Goal: Task Accomplishment & Management: Manage account settings

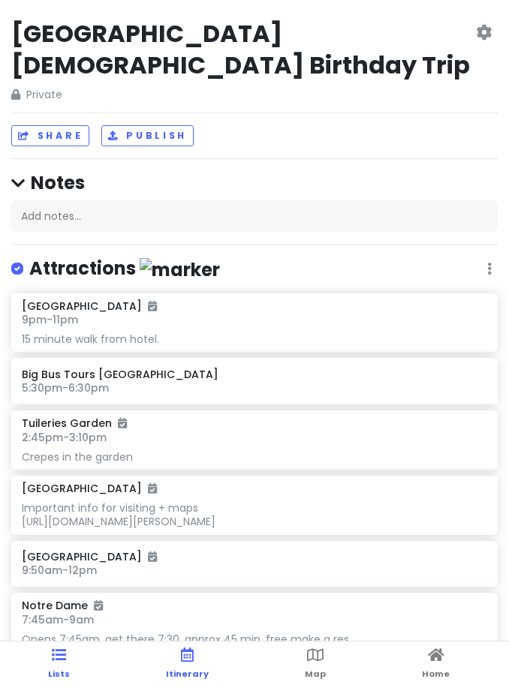
click at [179, 671] on span "Itinerary" at bounding box center [187, 674] width 43 height 12
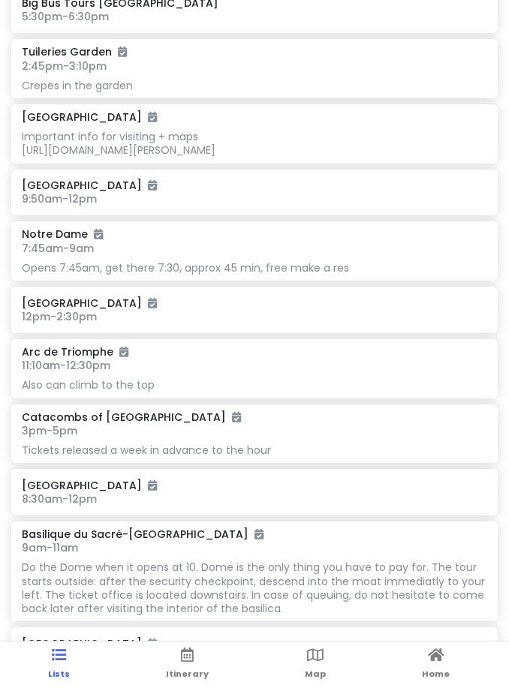
scroll to position [371, 0]
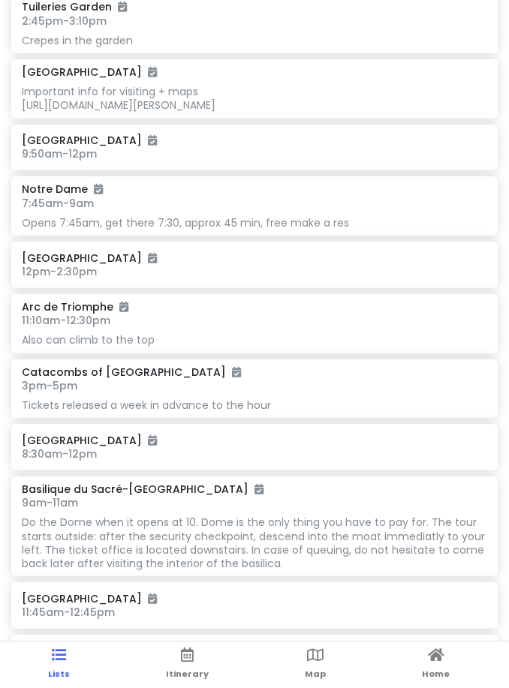
click at [161, 677] on ul "Lists Itinerary Map Home" at bounding box center [254, 664] width 509 height 47
click at [188, 668] on link "Itinerary" at bounding box center [187, 664] width 43 height 47
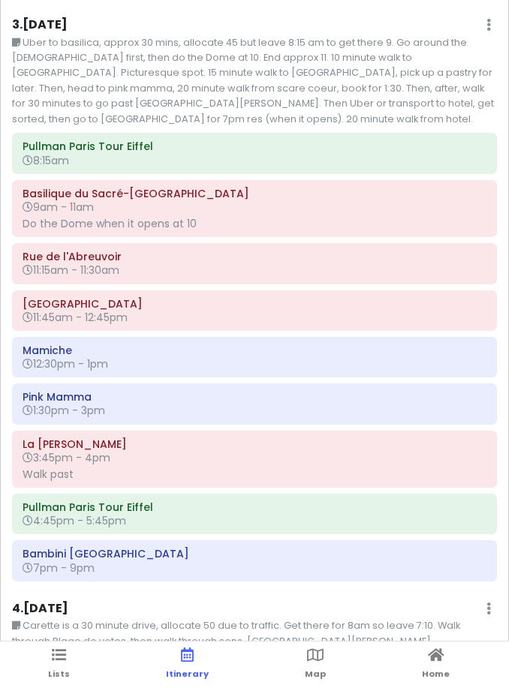
scroll to position [897, 0]
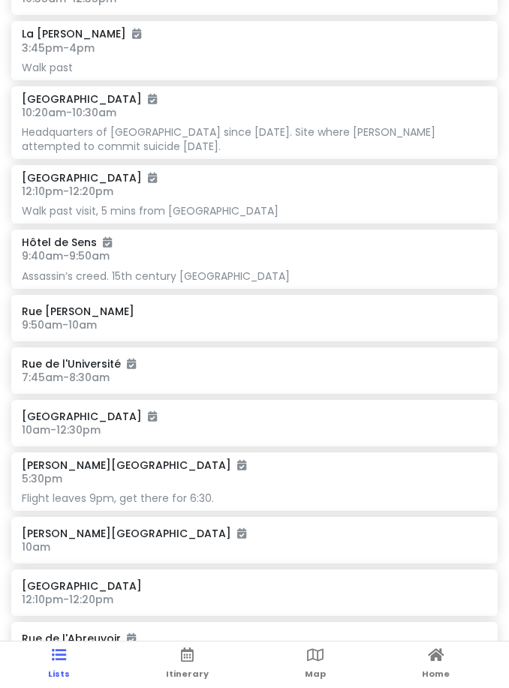
scroll to position [1749, 0]
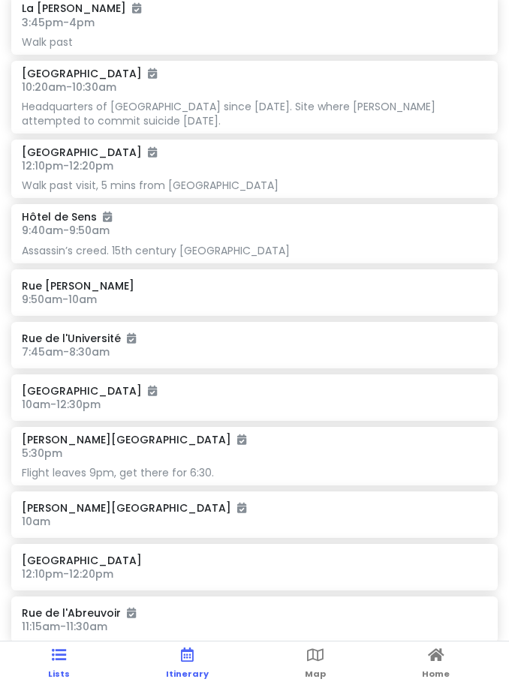
click at [178, 663] on link "Itinerary" at bounding box center [187, 664] width 43 height 47
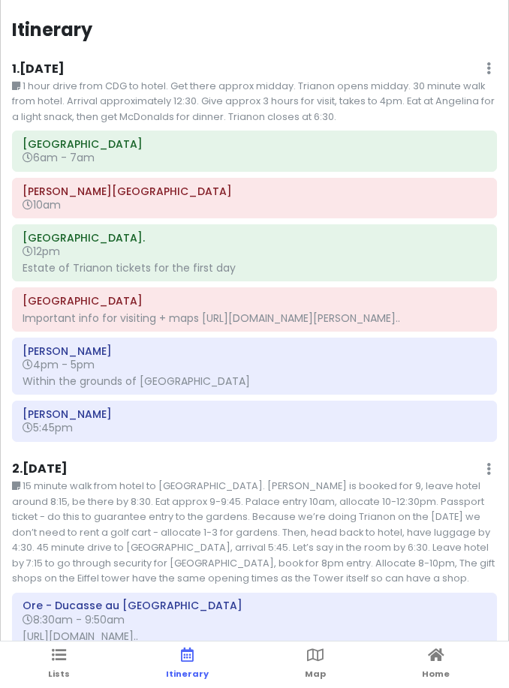
scroll to position [932, 0]
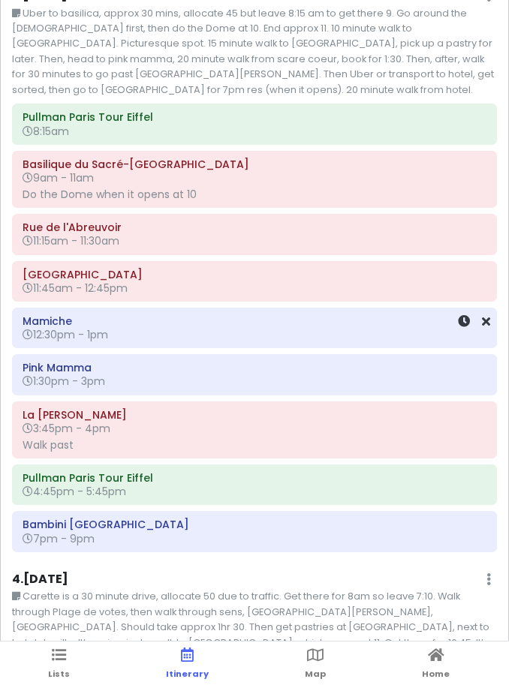
click at [158, 329] on h6 "12:30pm - 1pm" at bounding box center [255, 335] width 464 height 14
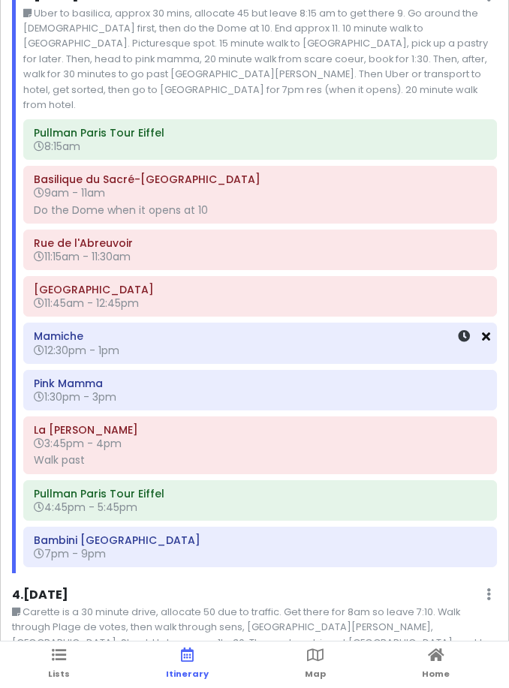
click at [488, 330] on icon at bounding box center [486, 336] width 8 height 12
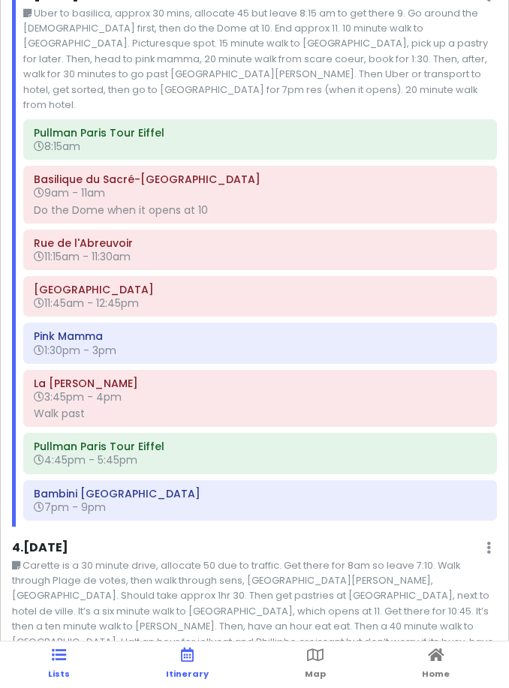
click at [50, 659] on link "Lists" at bounding box center [59, 664] width 22 height 47
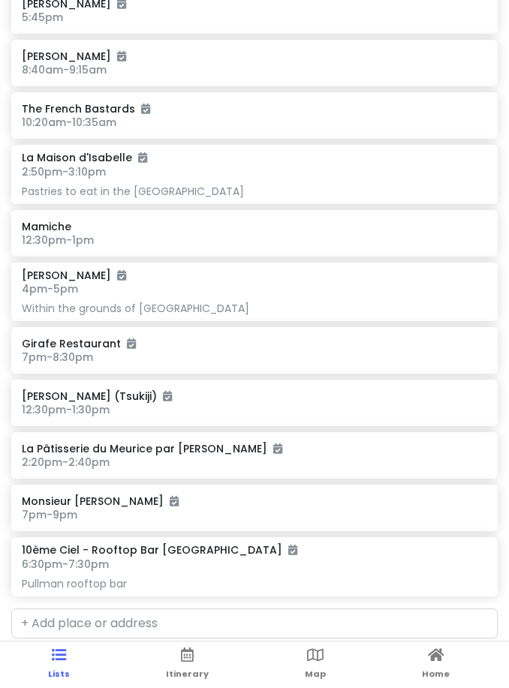
scroll to position [3846, 0]
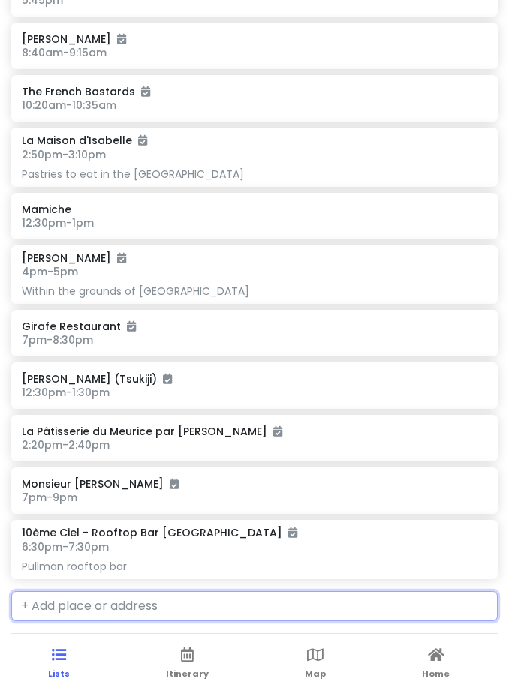
click at [119, 591] on input "text" at bounding box center [254, 606] width 486 height 30
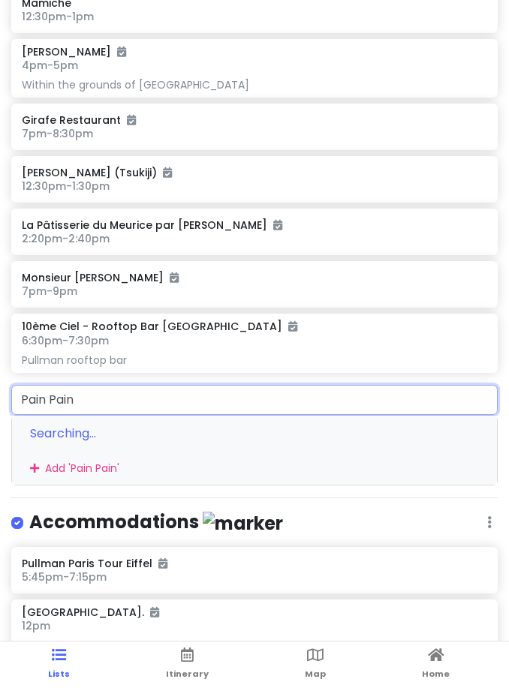
scroll to position [4052, 0]
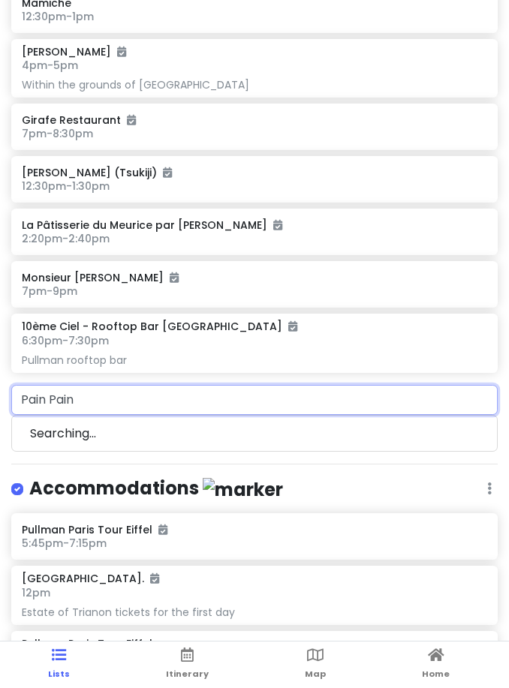
click at [89, 385] on input "Pain Pain" at bounding box center [254, 400] width 486 height 30
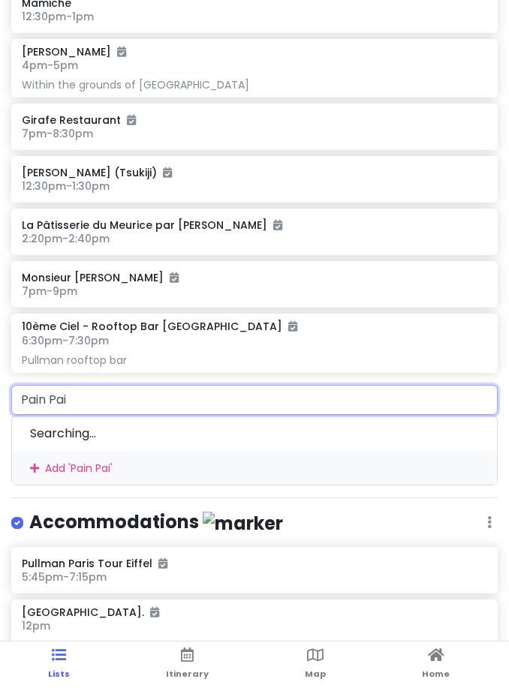
type input "Pain Pain"
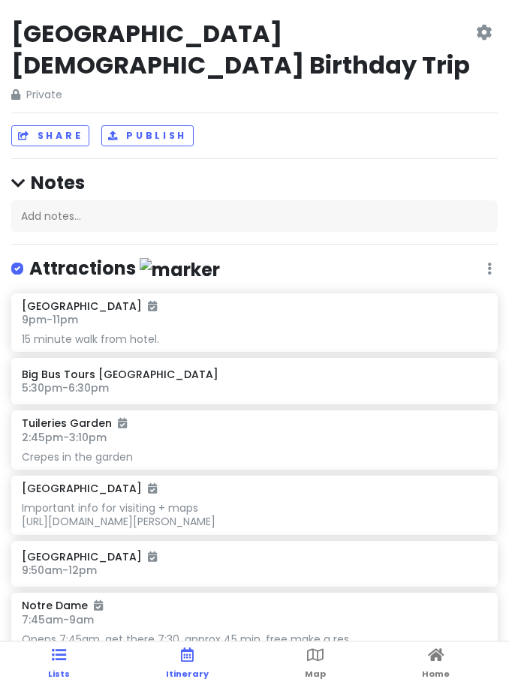
click at [200, 655] on link "Itinerary" at bounding box center [187, 664] width 43 height 47
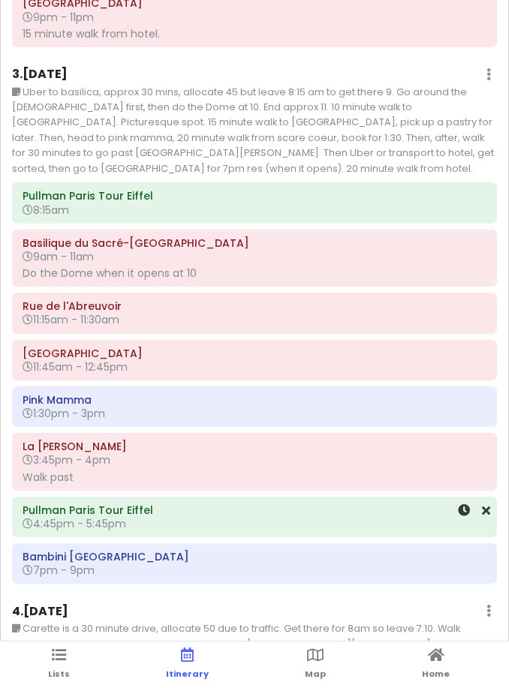
scroll to position [854, 0]
click at [46, 657] on ul "Lists Itinerary Map Home" at bounding box center [254, 664] width 509 height 47
click at [47, 655] on ul "Lists Itinerary Map Home" at bounding box center [254, 664] width 509 height 47
click at [57, 654] on icon at bounding box center [59, 655] width 14 height 11
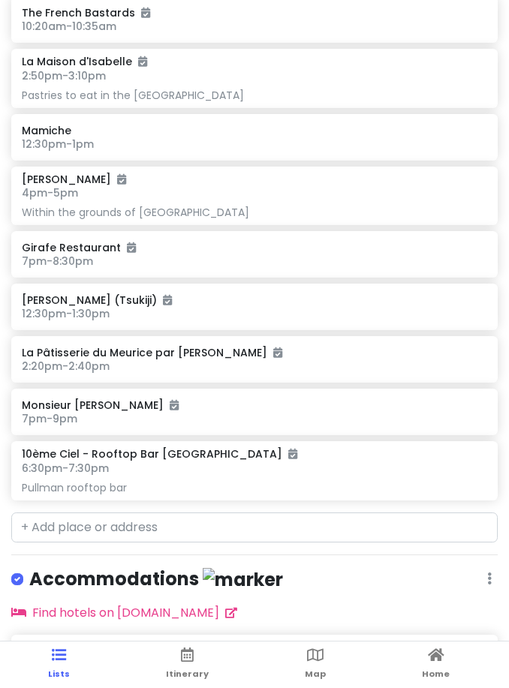
scroll to position [3925, 0]
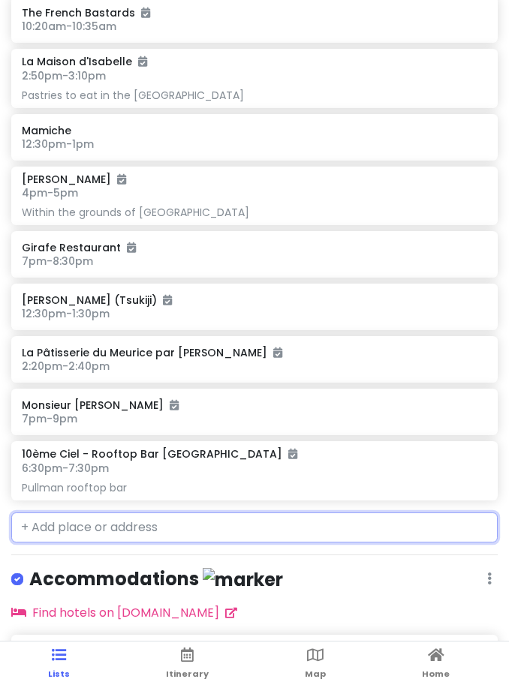
click at [108, 512] on input "text" at bounding box center [254, 527] width 486 height 30
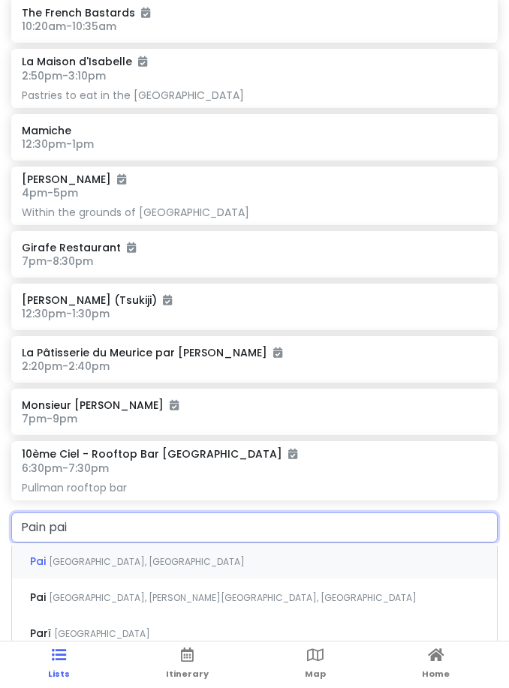
type input "Pain pain"
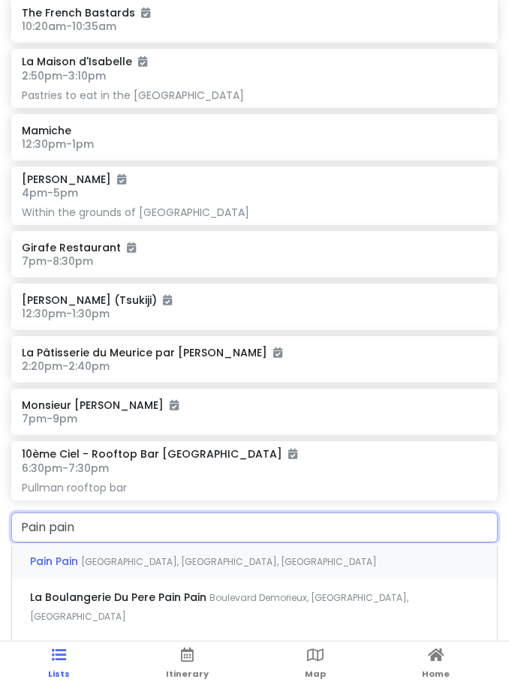
click at [81, 555] on span "Rue des Martyrs, Paris, France" at bounding box center [229, 561] width 296 height 13
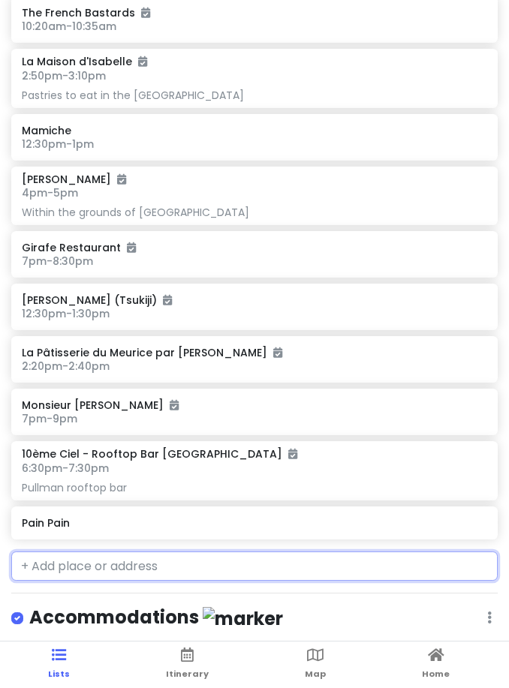
click at [89, 516] on h6 "Pain Pain" at bounding box center [254, 523] width 464 height 14
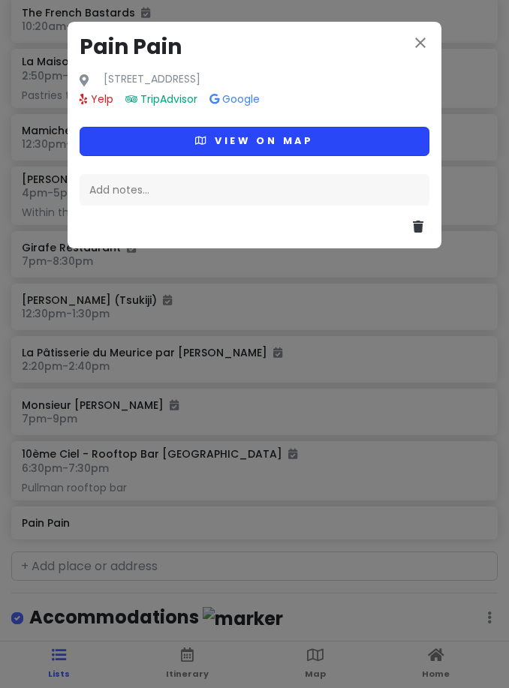
click at [219, 138] on button "View on map" at bounding box center [255, 141] width 350 height 29
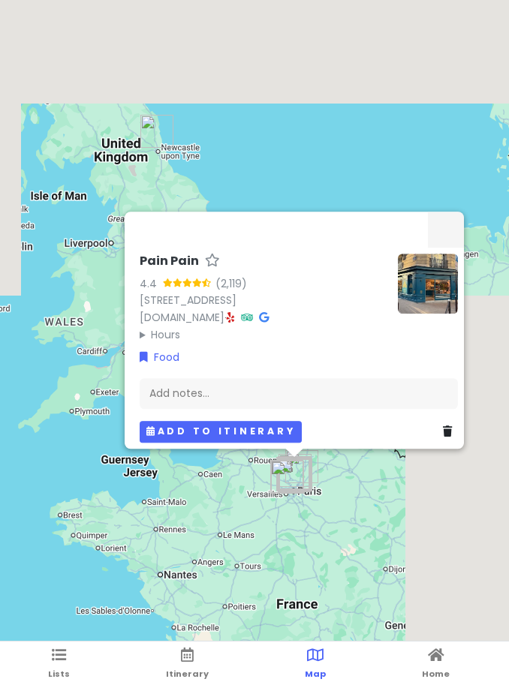
click at [215, 429] on button "Add to itinerary" at bounding box center [221, 432] width 162 height 22
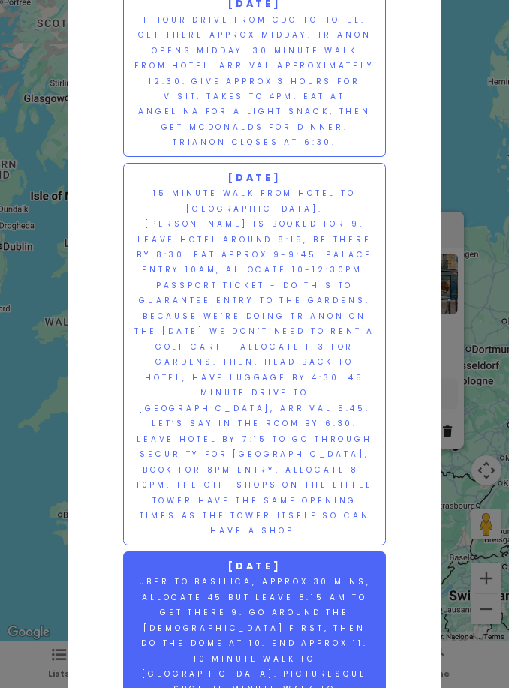
scroll to position [90, 0]
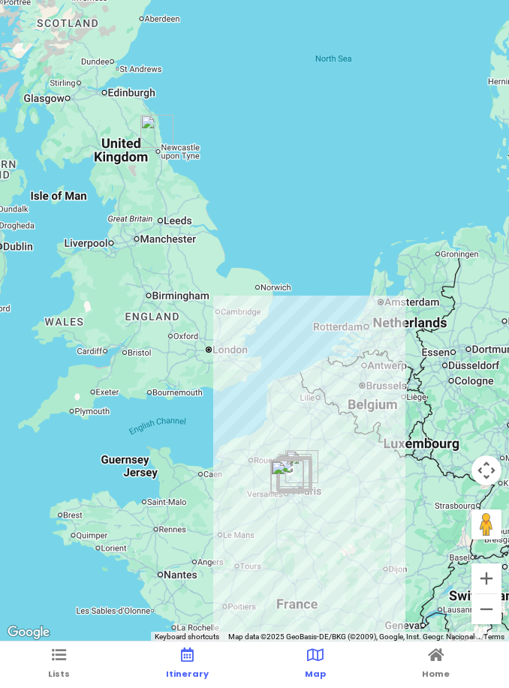
click at [194, 665] on link "Itinerary" at bounding box center [187, 664] width 43 height 47
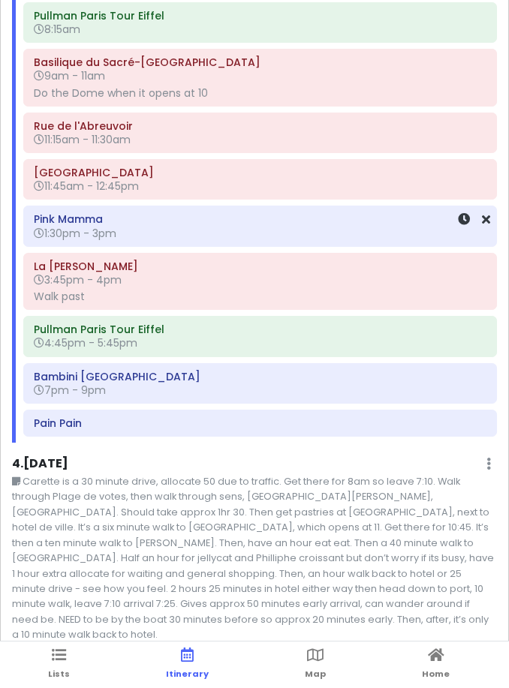
scroll to position [1012, 0]
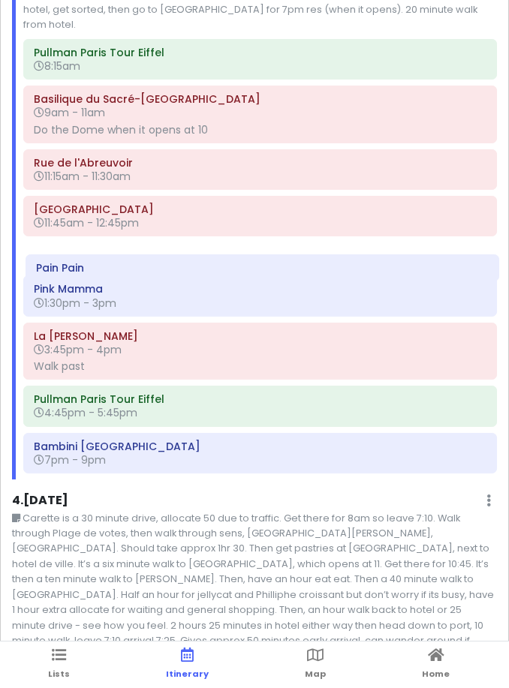
drag, startPoint x: 108, startPoint y: 442, endPoint x: 110, endPoint y: 266, distance: 176.3
click at [110, 266] on div "Pullman Paris Tour Eiffel 8:15am Basilique du Sacré-Cœur de Montmartre 9am - 11…" at bounding box center [260, 259] width 496 height 440
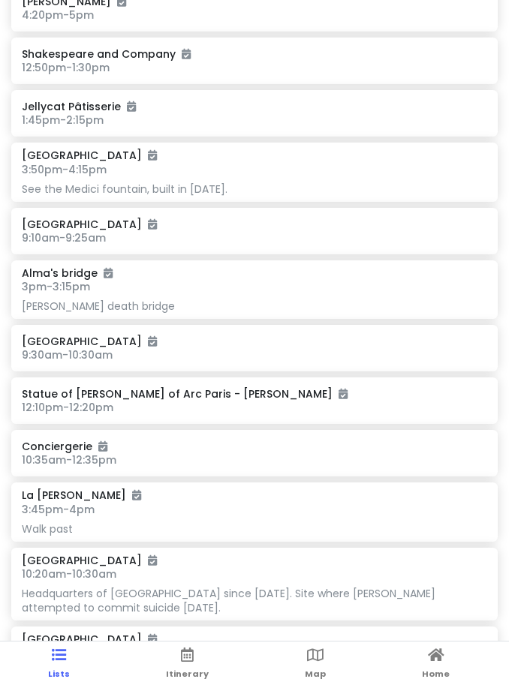
scroll to position [1262, 0]
click at [193, 680] on link "Itinerary" at bounding box center [187, 664] width 43 height 47
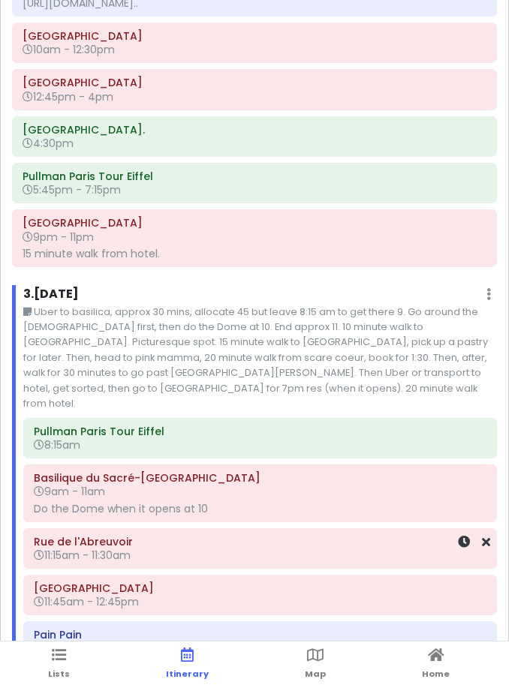
scroll to position [704, 0]
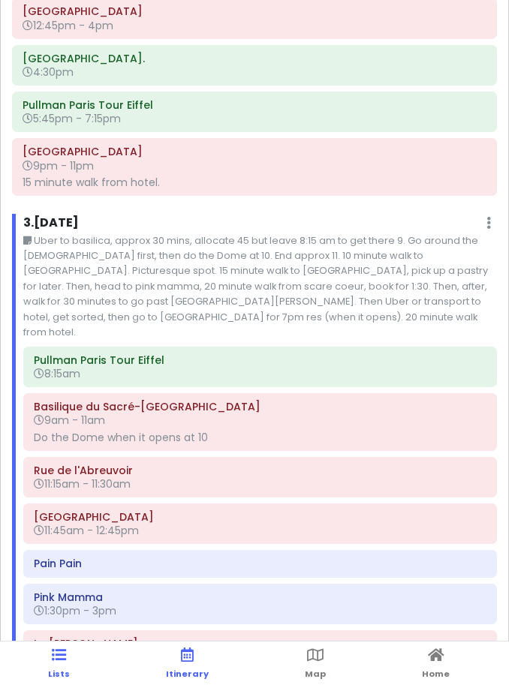
click at [58, 659] on icon at bounding box center [59, 655] width 14 height 11
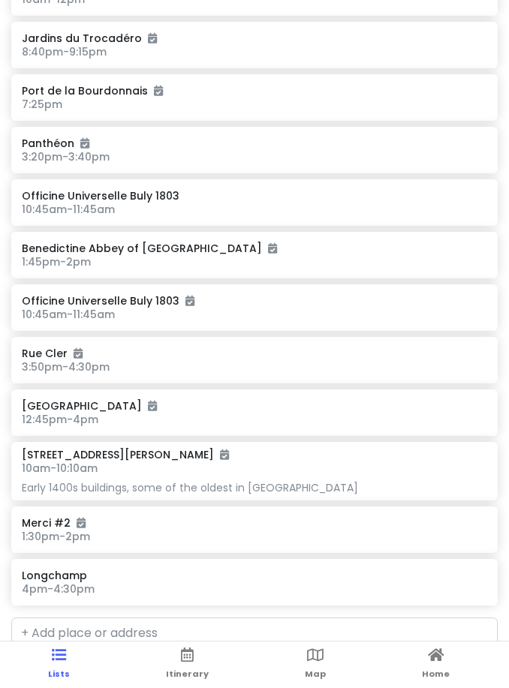
scroll to position [2771, 0]
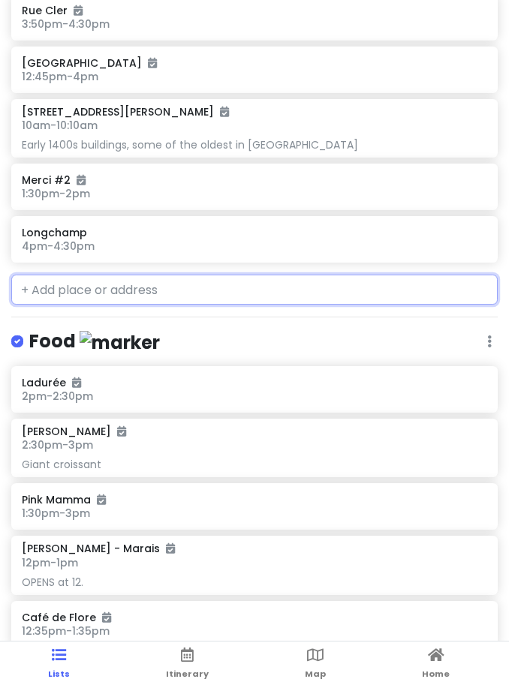
click at [131, 275] on input "text" at bounding box center [254, 290] width 486 height 30
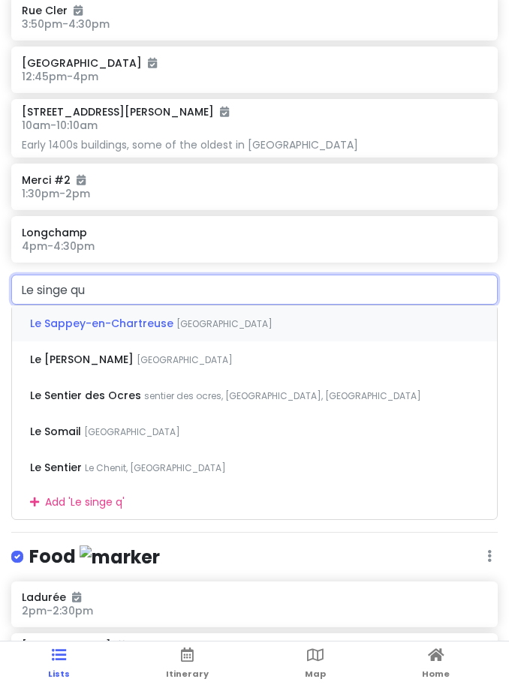
type input "Le singe qui"
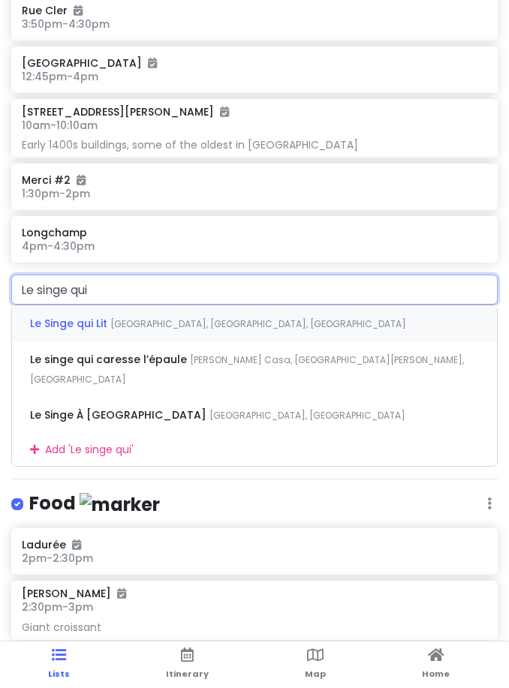
click at [138, 305] on div "Le Singe qui Lit Place du Tertre, Paris, France" at bounding box center [254, 323] width 485 height 36
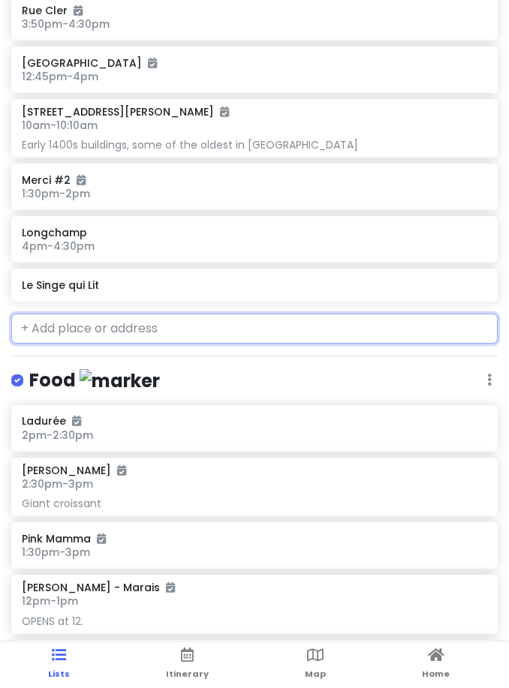
click at [96, 278] on h6 "Le Singe qui Lit" at bounding box center [254, 285] width 464 height 14
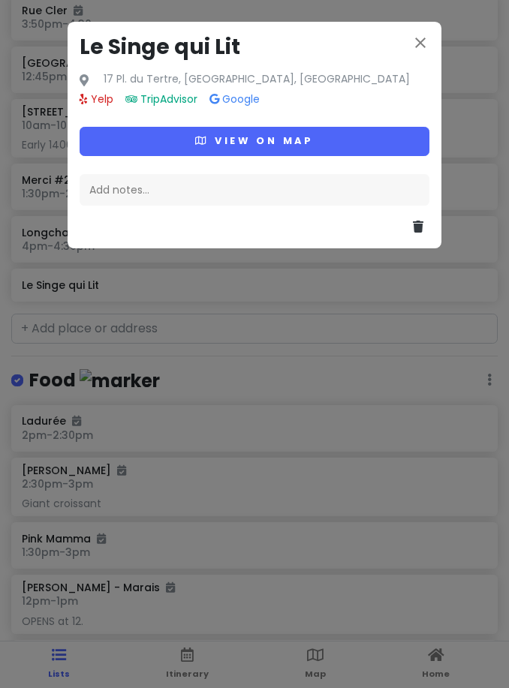
click at [184, 144] on button "View on map" at bounding box center [255, 141] width 350 height 29
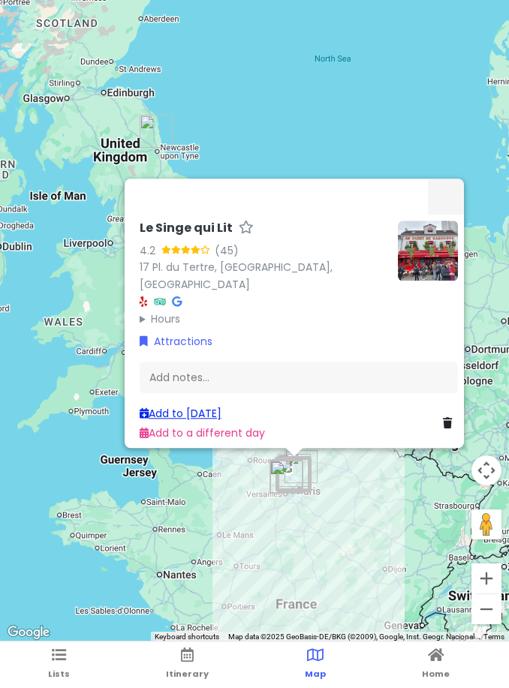
click at [185, 415] on link "Add to Sun 10/12" at bounding box center [181, 413] width 82 height 15
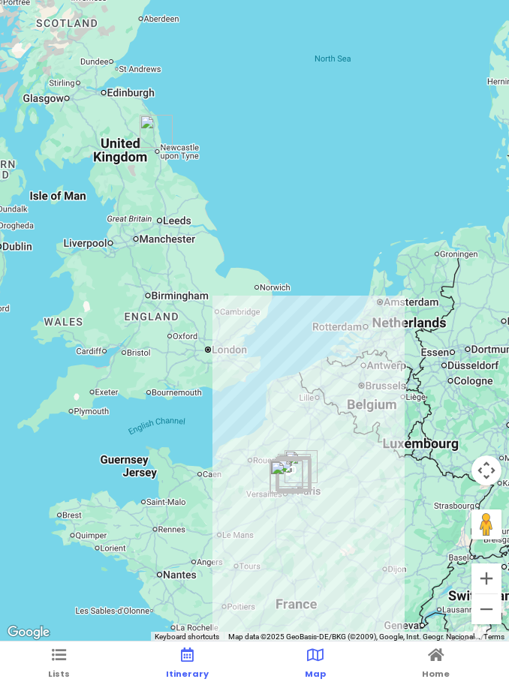
click at [177, 665] on link "Itinerary" at bounding box center [187, 664] width 43 height 47
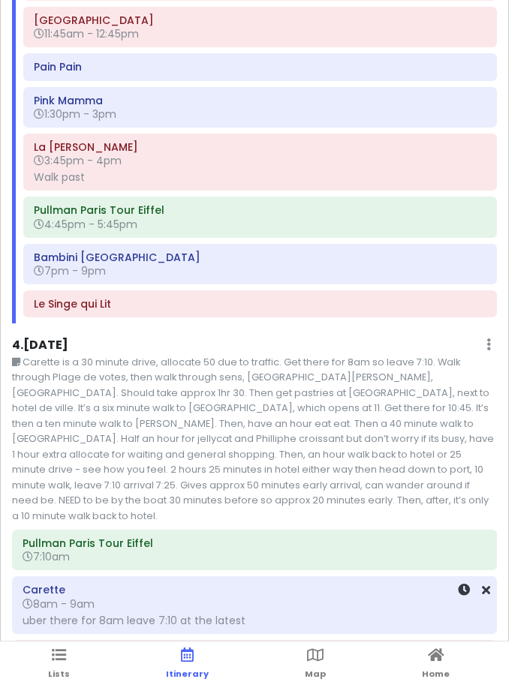
scroll to position [1064, 0]
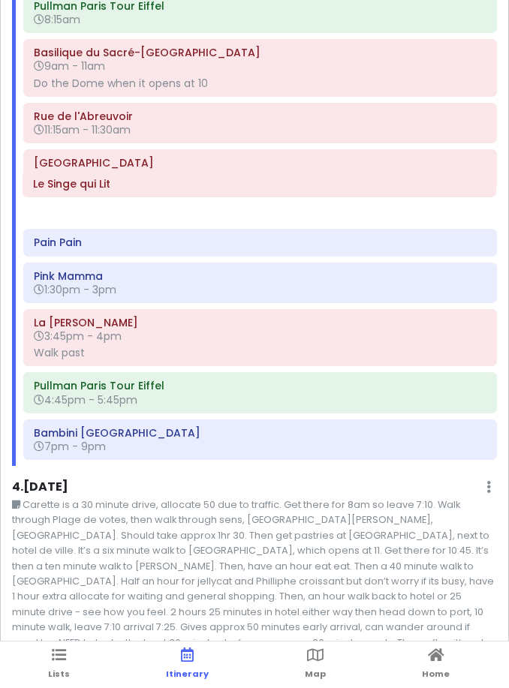
drag, startPoint x: 103, startPoint y: 434, endPoint x: 101, endPoint y: 191, distance: 243.0
click at [101, 191] on div "Pullman Paris Tour Eiffel 8:15am Basilique du Sacré-Cœur de Montmartre 9am - 11…" at bounding box center [260, 228] width 496 height 473
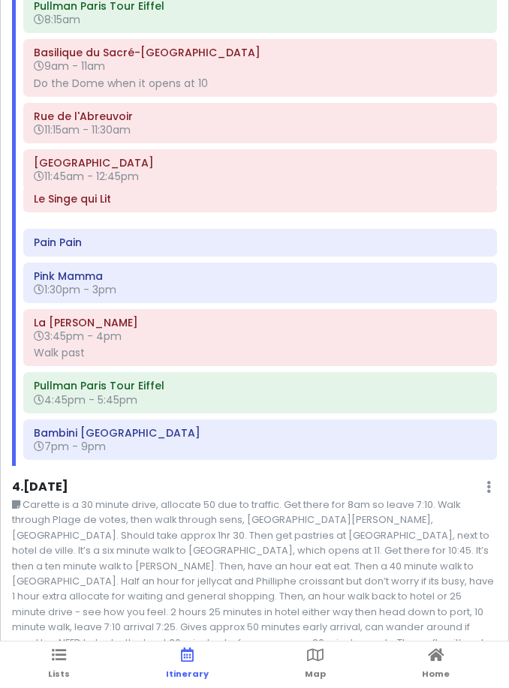
scroll to position [1055, 0]
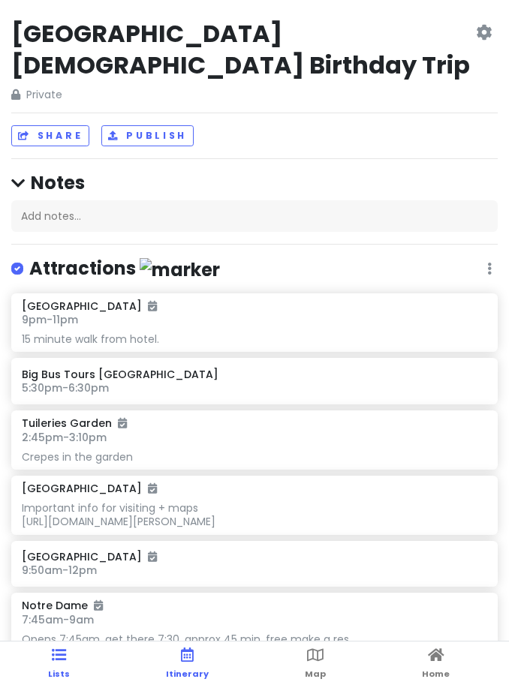
click at [200, 672] on span "Itinerary" at bounding box center [187, 674] width 43 height 12
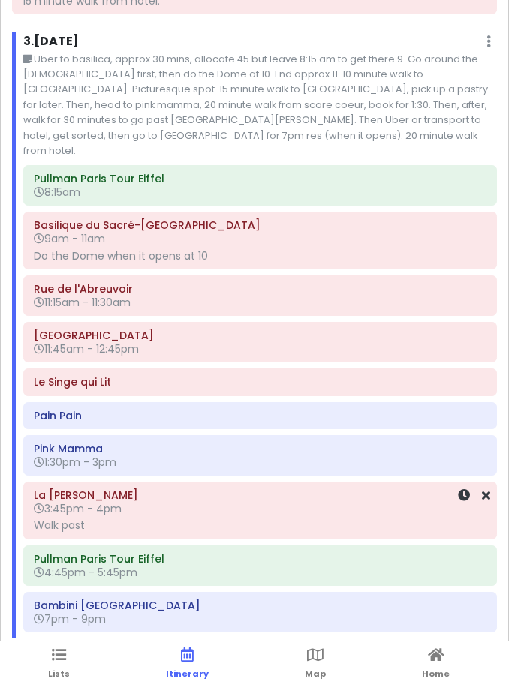
scroll to position [902, 0]
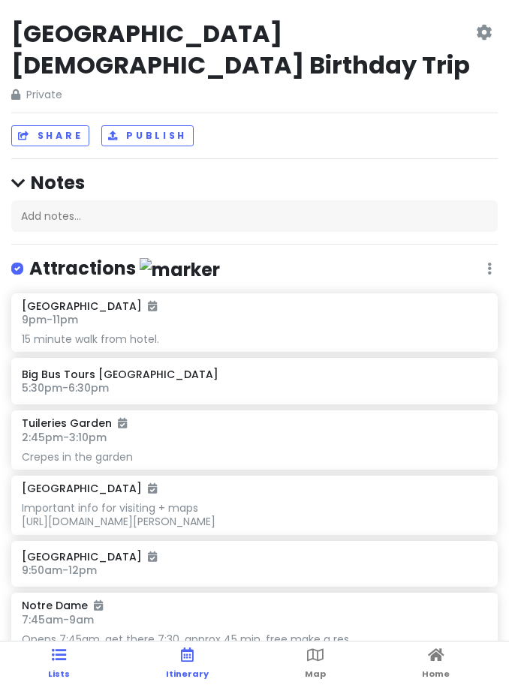
click at [176, 659] on link "Itinerary" at bounding box center [187, 664] width 43 height 47
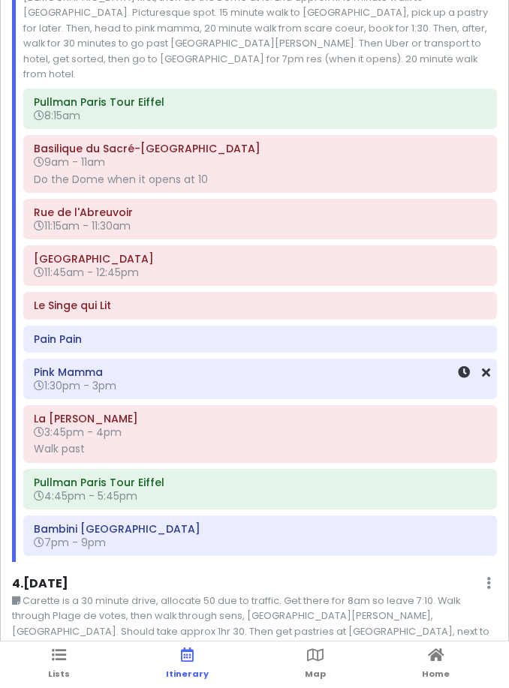
scroll to position [971, 0]
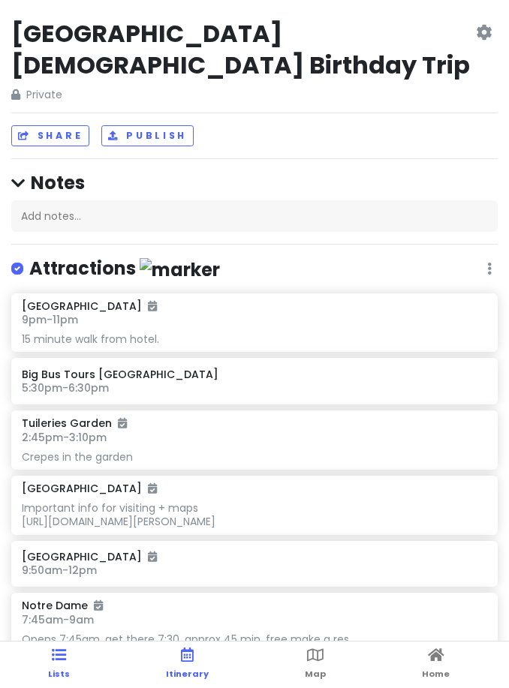
click at [191, 670] on span "Itinerary" at bounding box center [187, 674] width 43 height 12
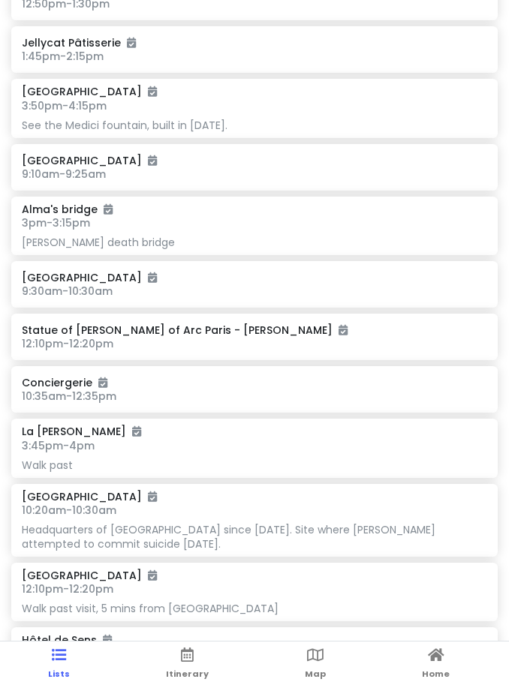
scroll to position [1502, 0]
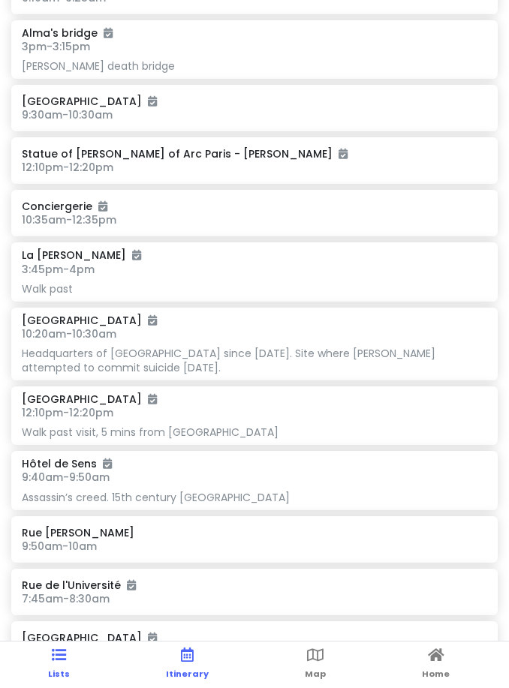
click at [181, 654] on icon at bounding box center [187, 655] width 13 height 11
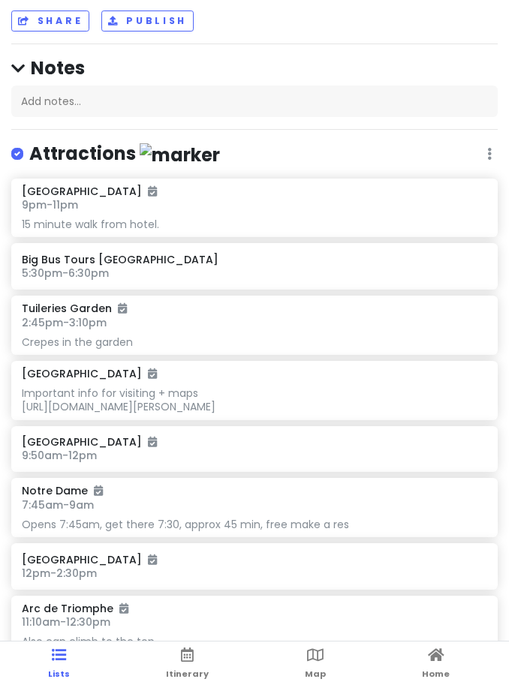
scroll to position [119, 0]
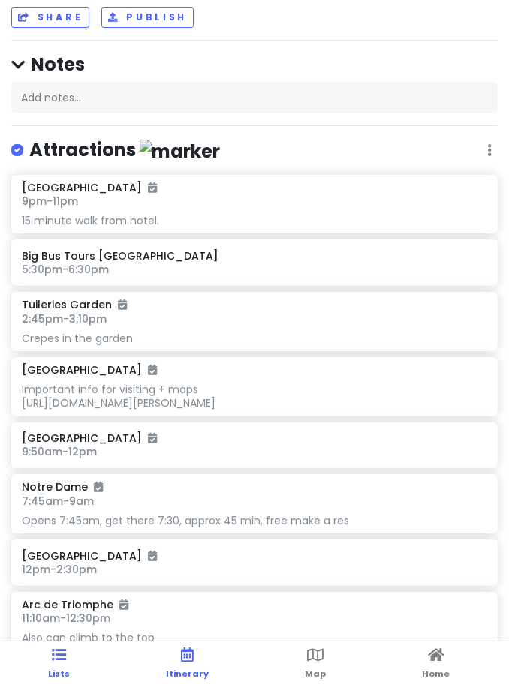
click at [179, 668] on link "Itinerary" at bounding box center [187, 664] width 43 height 47
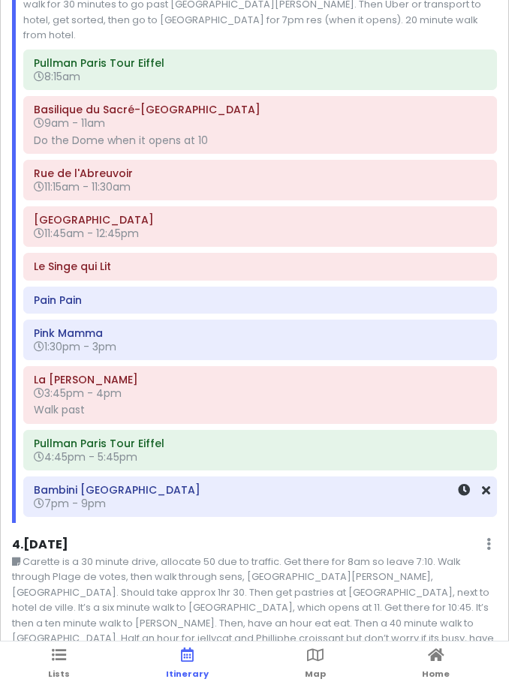
scroll to position [1022, 0]
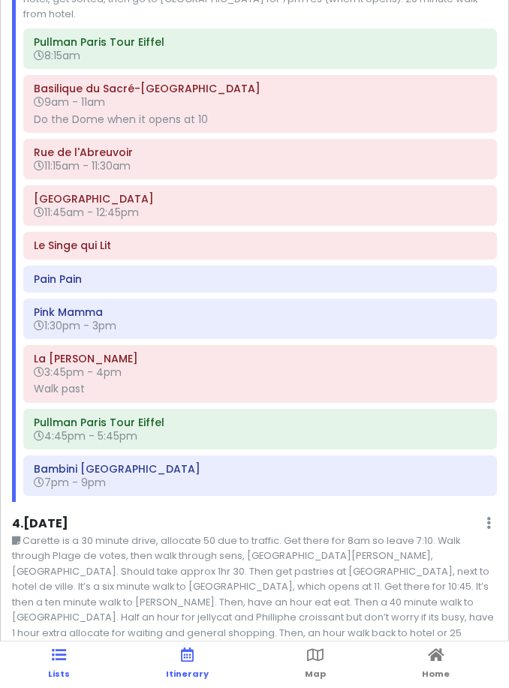
click at [65, 658] on icon at bounding box center [59, 655] width 14 height 11
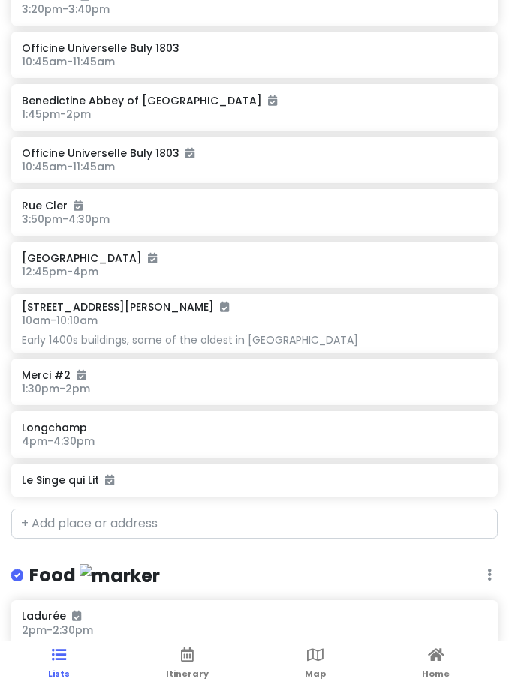
scroll to position [2634, 0]
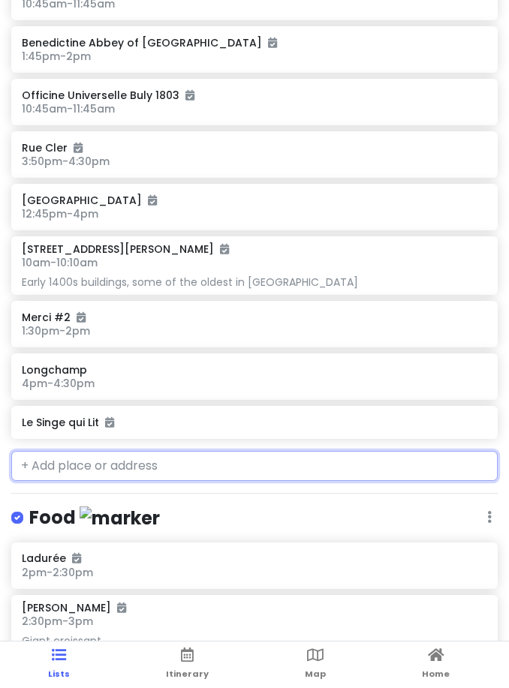
click at [110, 451] on input "text" at bounding box center [254, 466] width 486 height 30
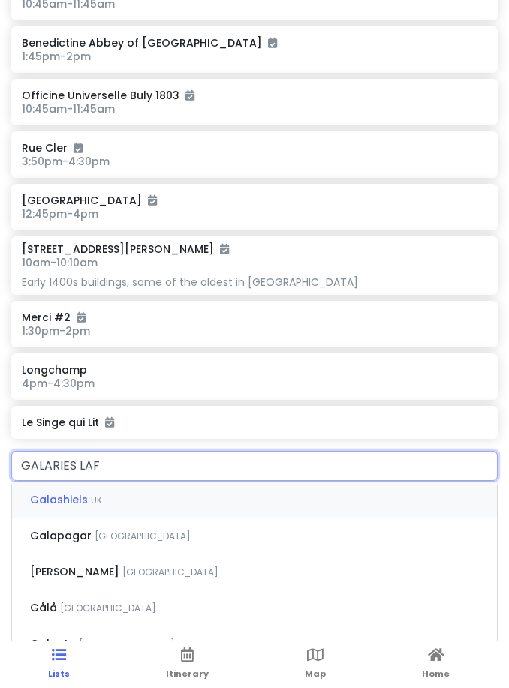
type input "GALARIES LAFA"
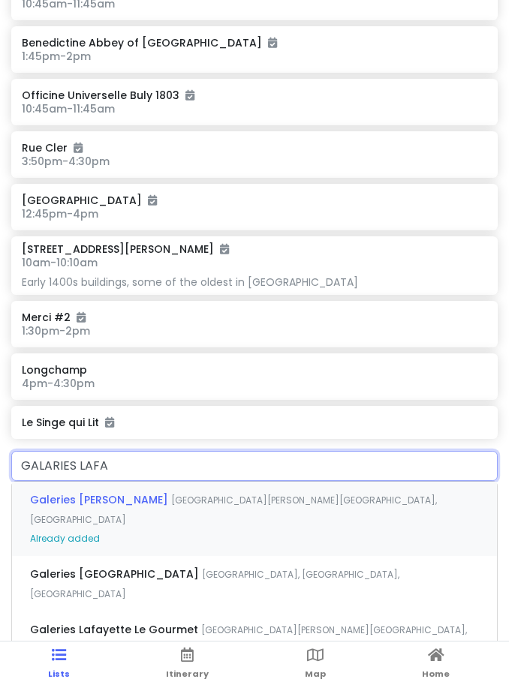
click at [137, 482] on div "Galeries Lafayette Haussmann Boulevard Haussmann, Paris, France Already added" at bounding box center [254, 519] width 485 height 74
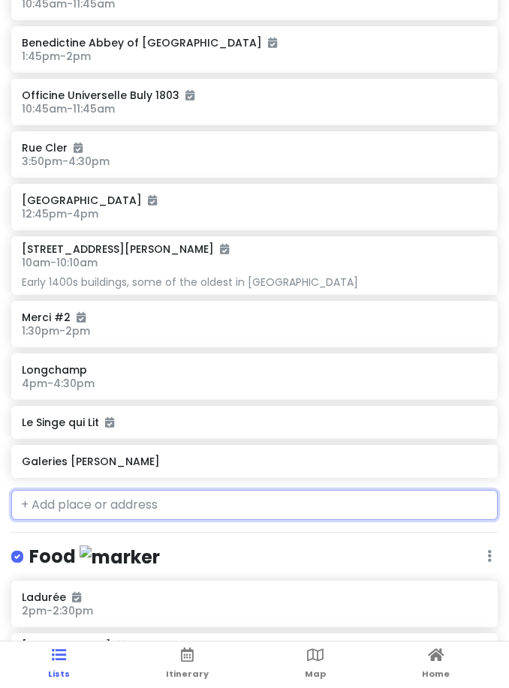
click at [95, 455] on h6 "Galeries [PERSON_NAME]" at bounding box center [254, 462] width 464 height 14
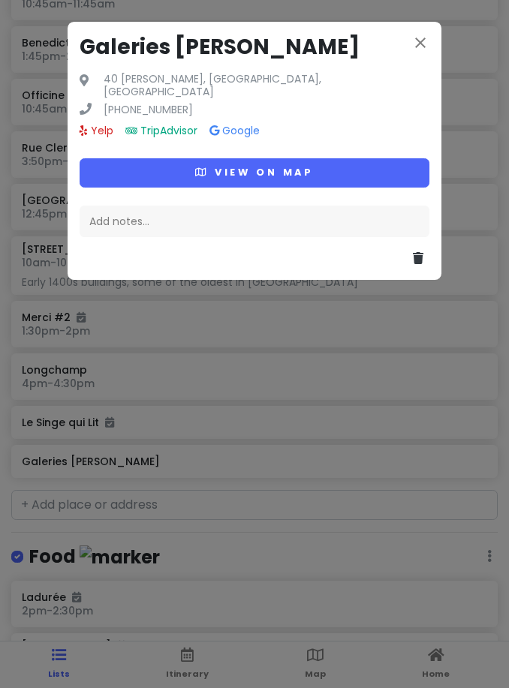
click at [182, 188] on button "View on map" at bounding box center [255, 172] width 350 height 29
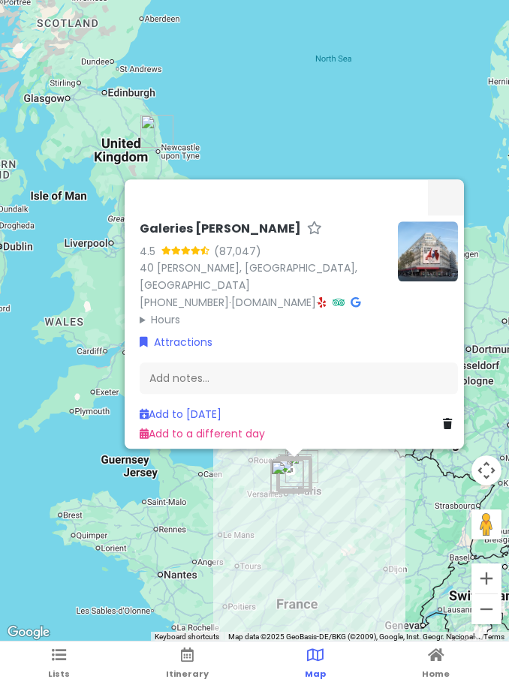
click at [206, 421] on link "Add to Sun 10/12" at bounding box center [181, 414] width 82 height 15
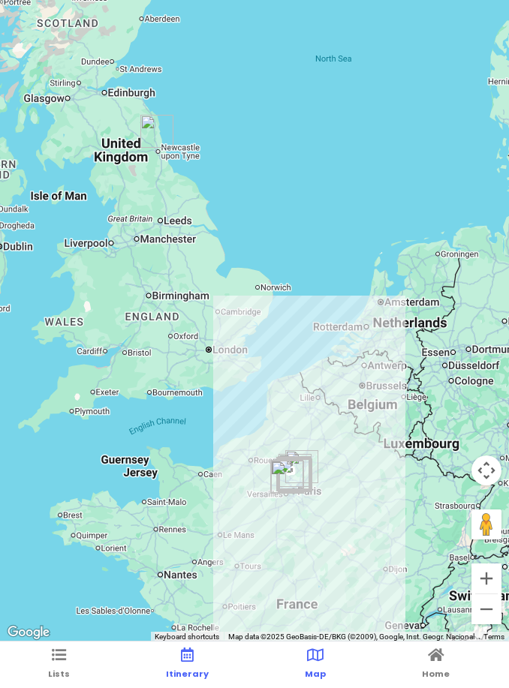
click at [181, 657] on icon at bounding box center [187, 655] width 13 height 11
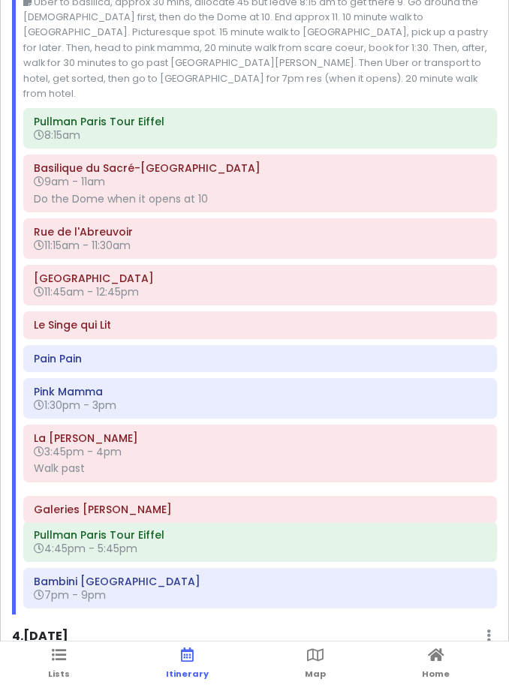
scroll to position [5, 0]
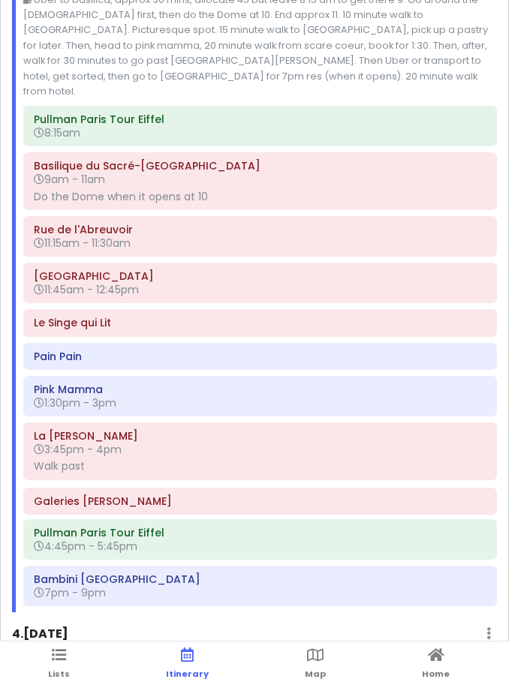
drag, startPoint x: 155, startPoint y: 586, endPoint x: 155, endPoint y: 506, distance: 80.3
click at [155, 506] on div "Pullman Paris Tour Eiffel 8:15am Basilique du Sacré-Cœur de Montmartre 9am - 11…" at bounding box center [260, 359] width 496 height 506
click at [462, 494] on icon at bounding box center [464, 500] width 12 height 12
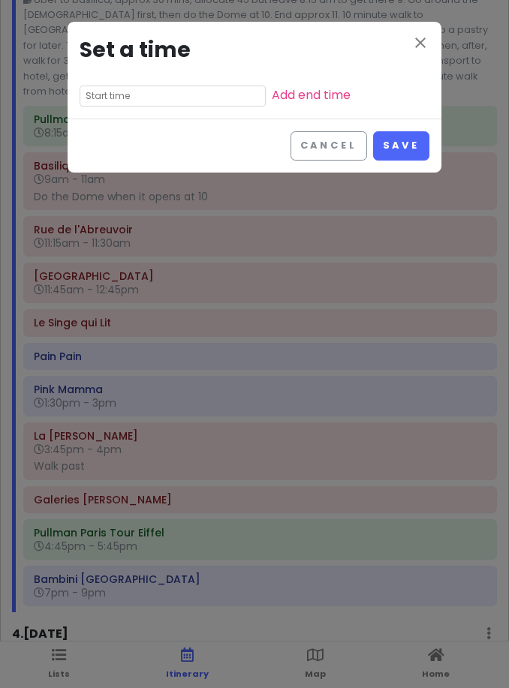
scroll to position [0, 0]
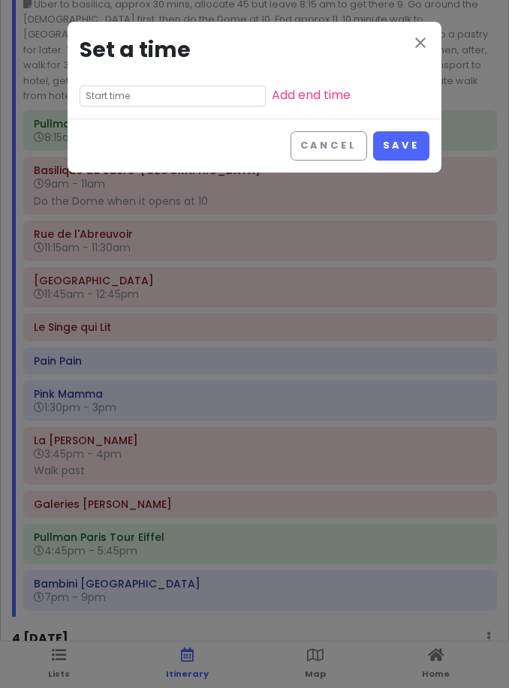
click at [125, 86] on input "text" at bounding box center [173, 96] width 186 height 21
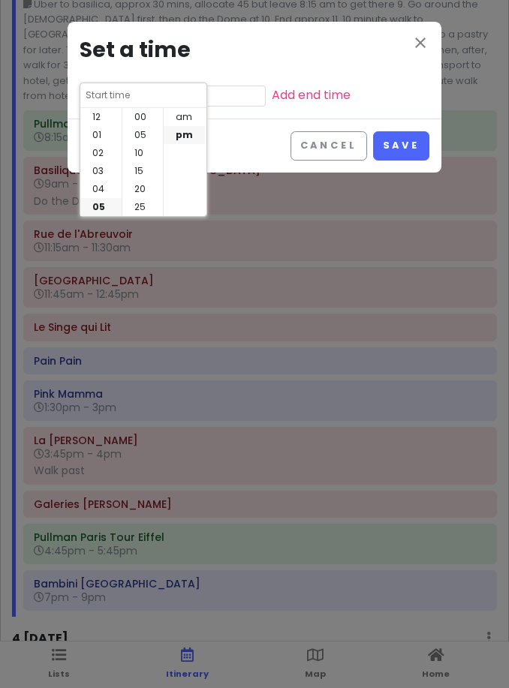
scroll to position [108, 0]
click at [101, 134] on li "04" at bounding box center [100, 127] width 41 height 18
type input "4:55 pm"
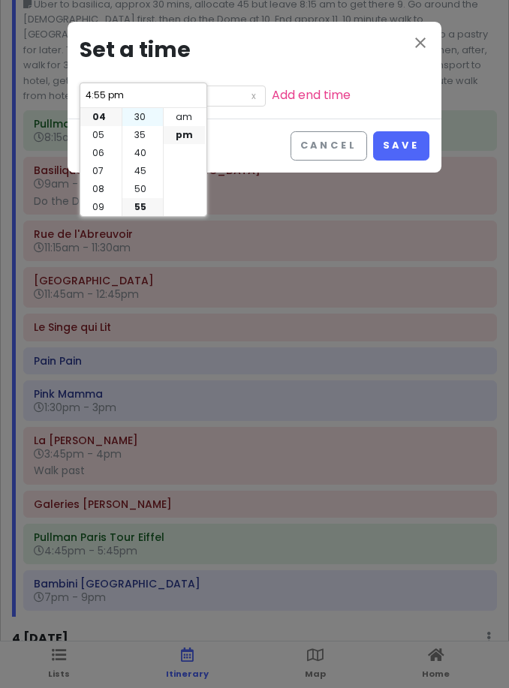
click at [138, 123] on li "30" at bounding box center [142, 117] width 41 height 18
type input "4:30 pm"
click at [272, 102] on link "Add end time" at bounding box center [311, 94] width 79 height 17
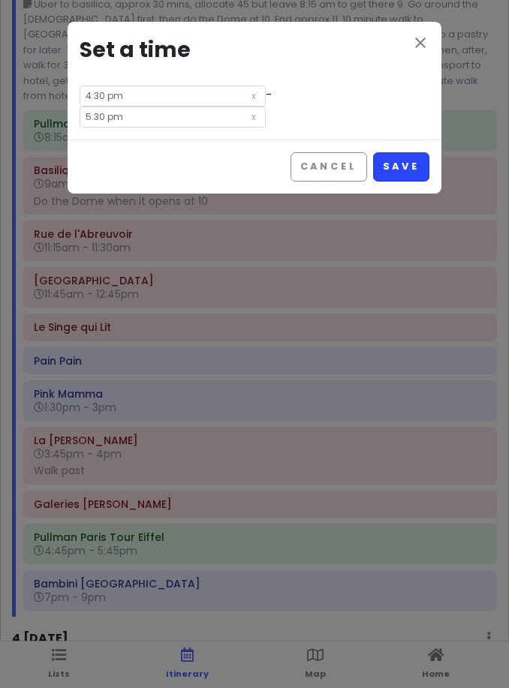
click at [398, 152] on button "Save" at bounding box center [401, 166] width 56 height 29
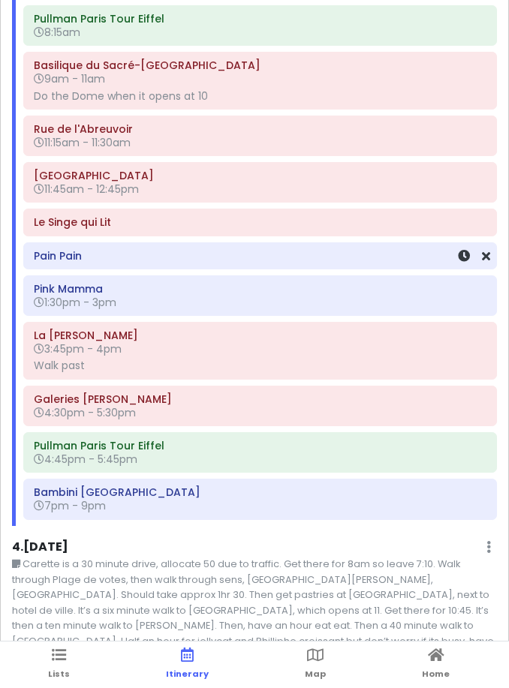
scroll to position [1083, 0]
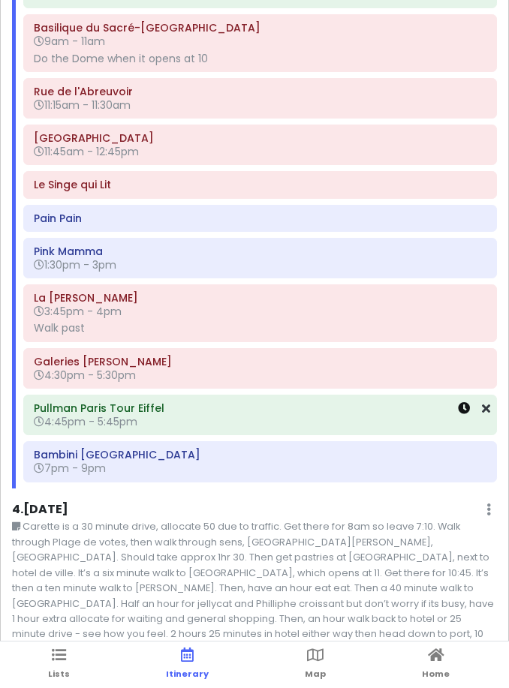
click at [462, 402] on icon at bounding box center [464, 408] width 12 height 12
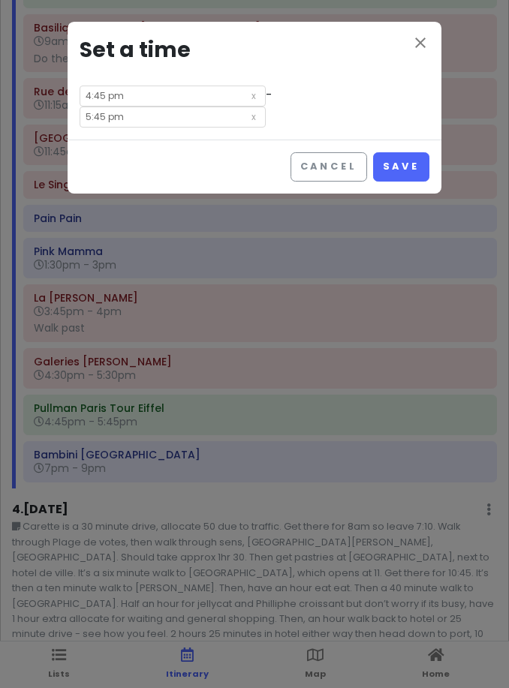
click at [107, 101] on input "4:45 pm" at bounding box center [173, 96] width 186 height 21
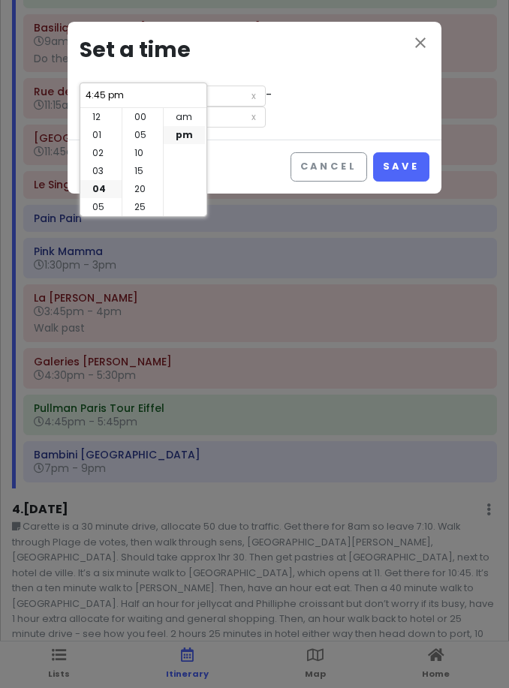
scroll to position [108, 0]
click at [98, 155] on li "06" at bounding box center [100, 153] width 41 height 18
type input "6:45 pm"
type input "7:45 pm"
type input "6:45 pm"
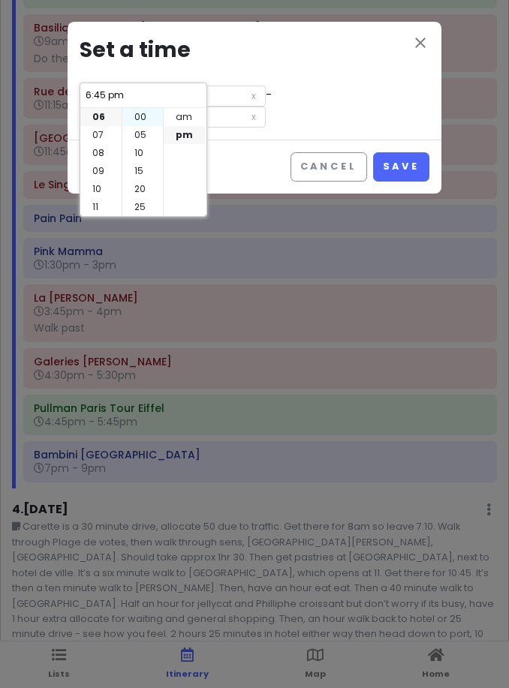
scroll to position [0, 0]
click at [141, 120] on li "00" at bounding box center [142, 117] width 41 height 18
type input "6:00 pm"
type input "7:00 pm"
type input "6:00 pm"
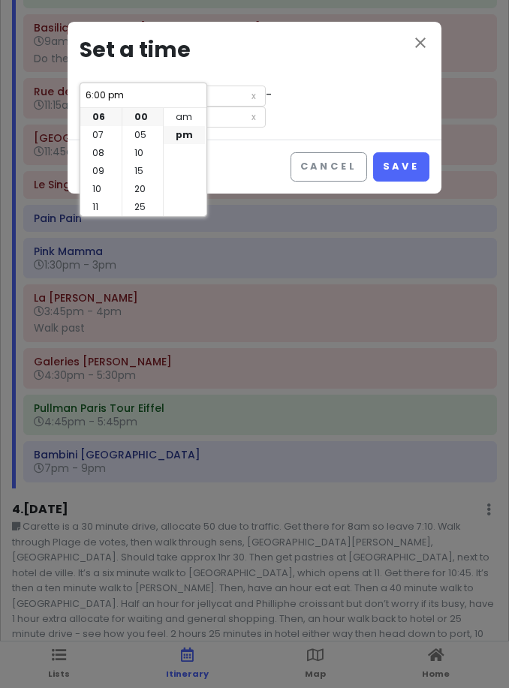
click at [293, 82] on div "close Set a time 6:00 pm - 7:00 pm" at bounding box center [255, 81] width 374 height 118
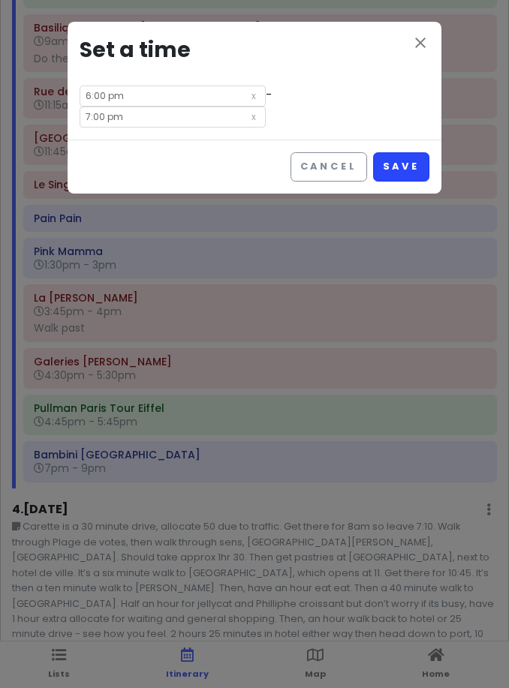
click at [396, 156] on button "Save" at bounding box center [401, 166] width 56 height 29
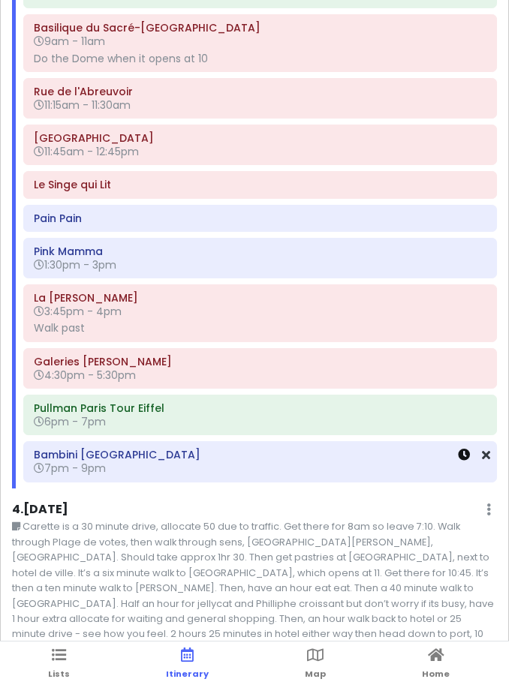
click at [465, 449] on icon at bounding box center [464, 455] width 12 height 12
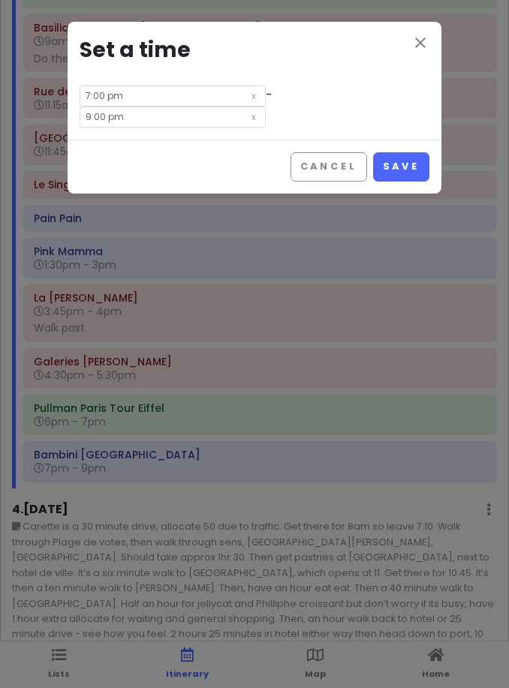
click at [119, 94] on input "7:00 pm" at bounding box center [173, 96] width 186 height 21
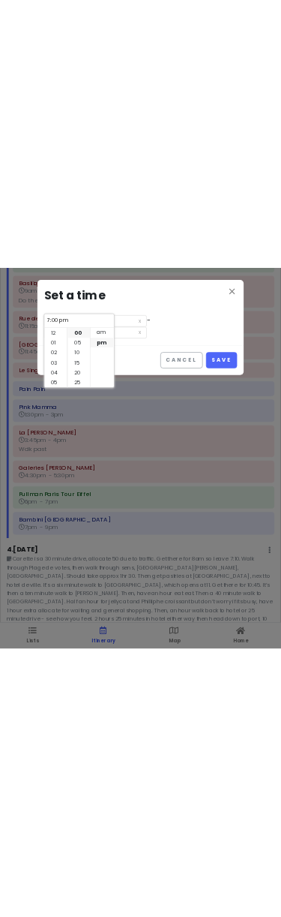
scroll to position [108, 0]
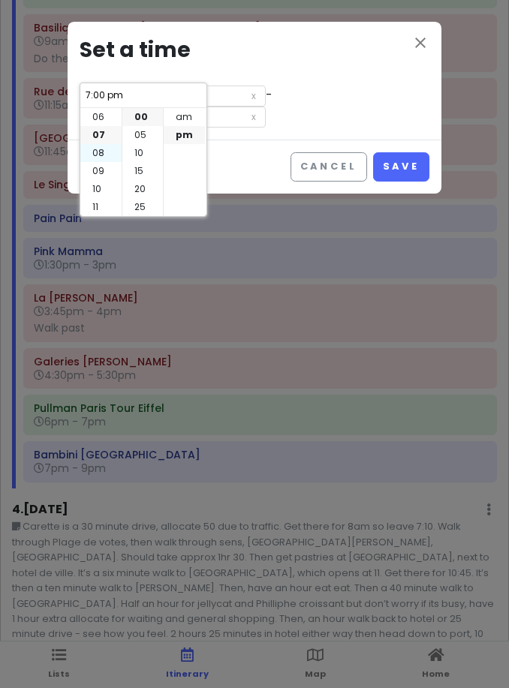
click at [98, 149] on li "08" at bounding box center [100, 153] width 41 height 18
type input "8:00 pm"
type input "10:00 pm"
type input "8:00 pm"
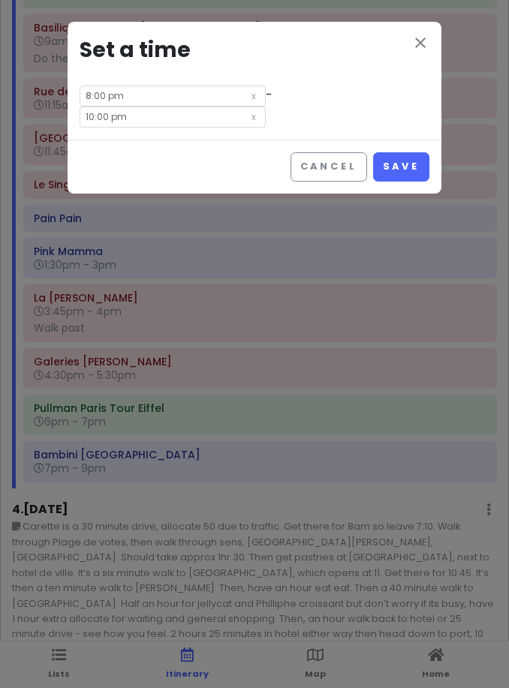
click at [412, 160] on div "Cancel Save" at bounding box center [255, 167] width 374 height 54
click at [404, 152] on button "Save" at bounding box center [401, 166] width 56 height 29
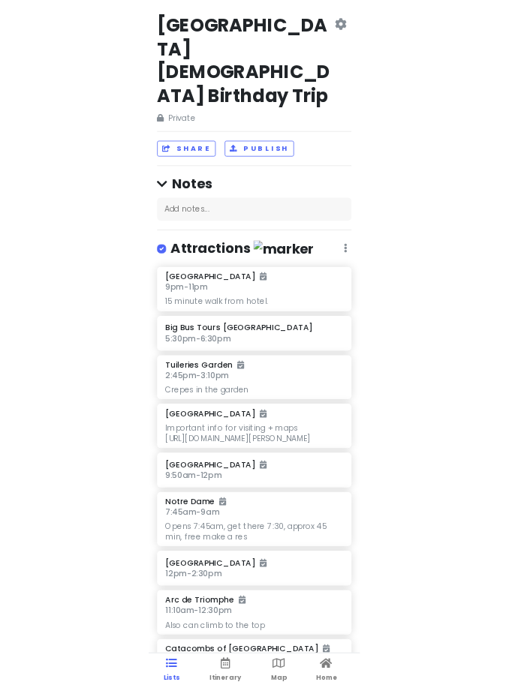
scroll to position [94, 0]
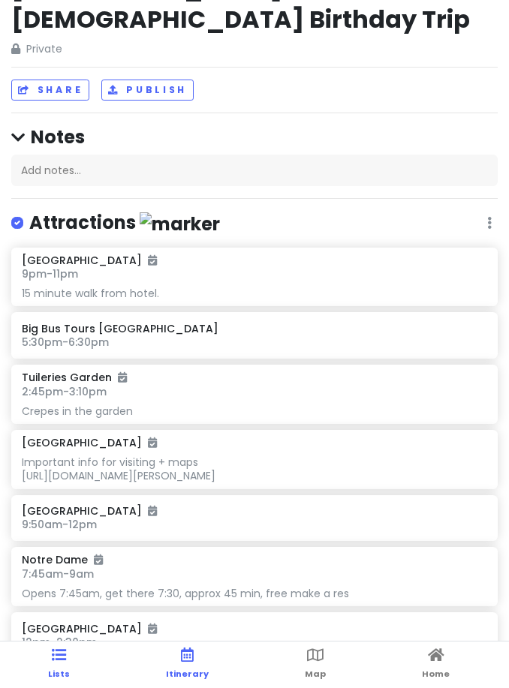
click at [190, 665] on link "Itinerary" at bounding box center [187, 664] width 43 height 47
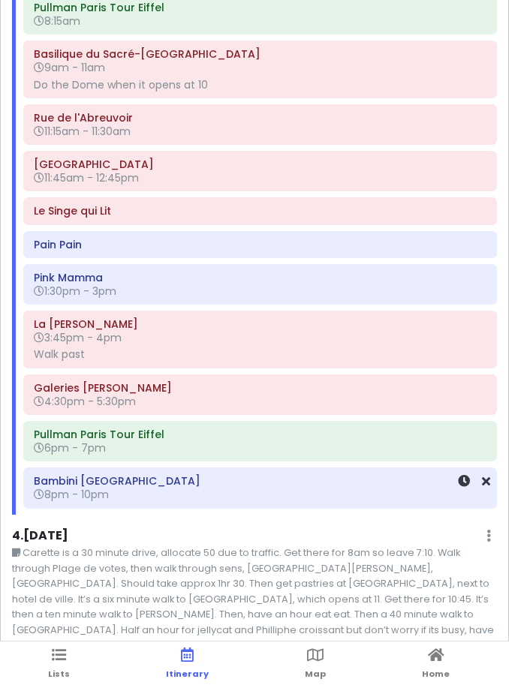
scroll to position [1102, 0]
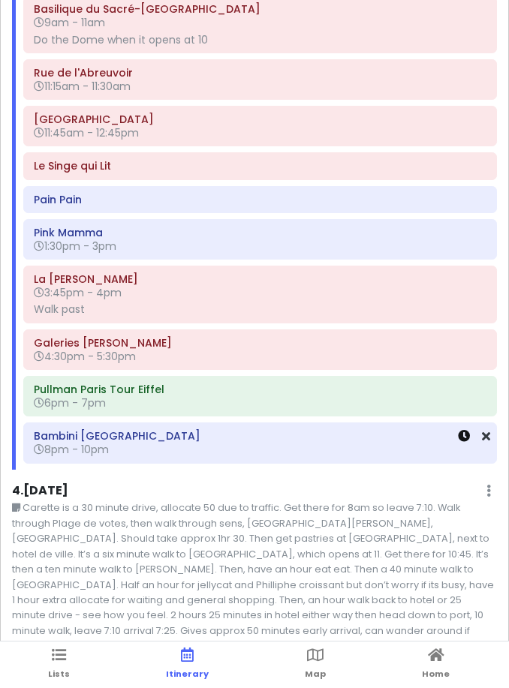
click at [461, 430] on icon at bounding box center [464, 436] width 12 height 12
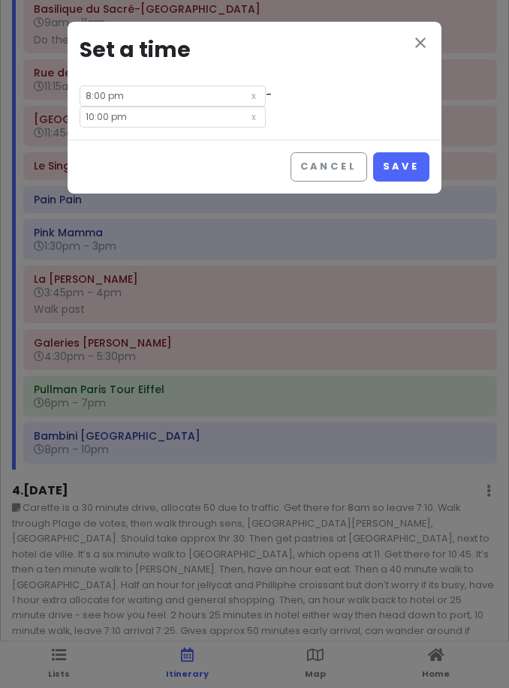
click at [149, 83] on div "close Set a time 8:00 pm - 10:00 pm" at bounding box center [255, 81] width 374 height 118
click at [140, 91] on input "8:00 pm" at bounding box center [173, 96] width 186 height 21
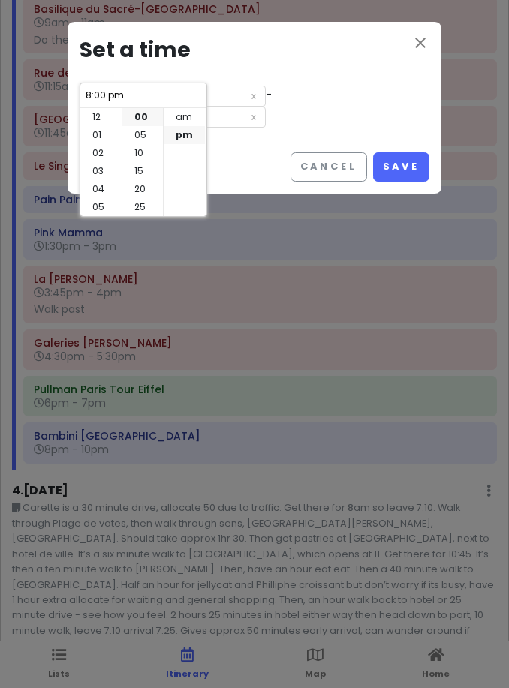
scroll to position [108, 0]
click at [106, 134] on li "07" at bounding box center [100, 135] width 41 height 18
type input "7:00 pm"
type input "9:00 pm"
type input "7:00 pm"
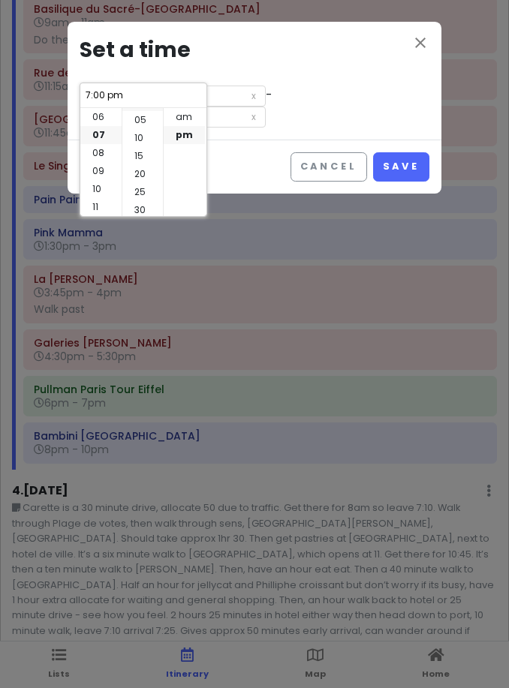
click at [143, 203] on li "30" at bounding box center [142, 210] width 41 height 18
type input "7:30 pm"
type input "9:30 pm"
type input "7:30 pm"
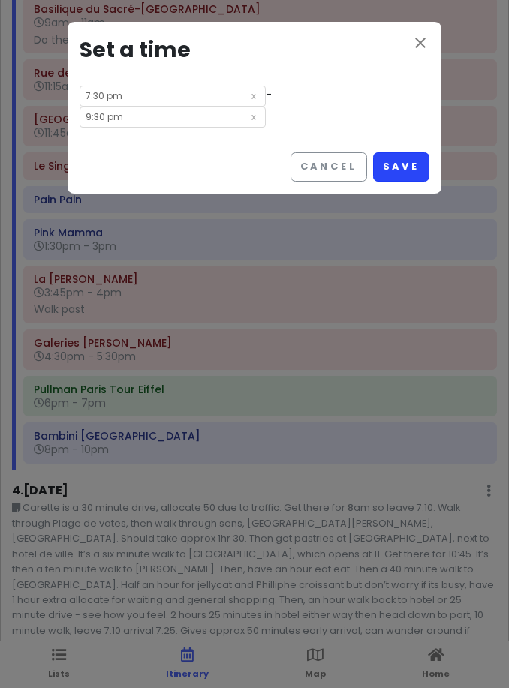
click at [389, 152] on button "Save" at bounding box center [401, 166] width 56 height 29
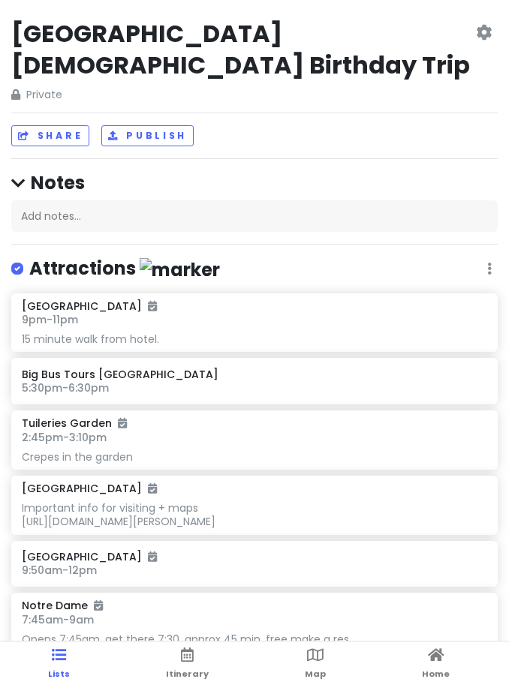
scroll to position [80, 0]
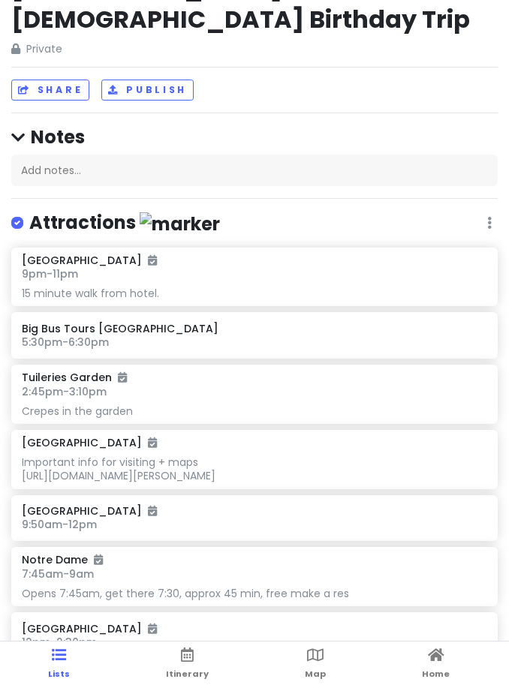
click at [206, 655] on ul "Lists Itinerary Map Home" at bounding box center [254, 664] width 509 height 47
click at [188, 654] on icon at bounding box center [187, 655] width 13 height 11
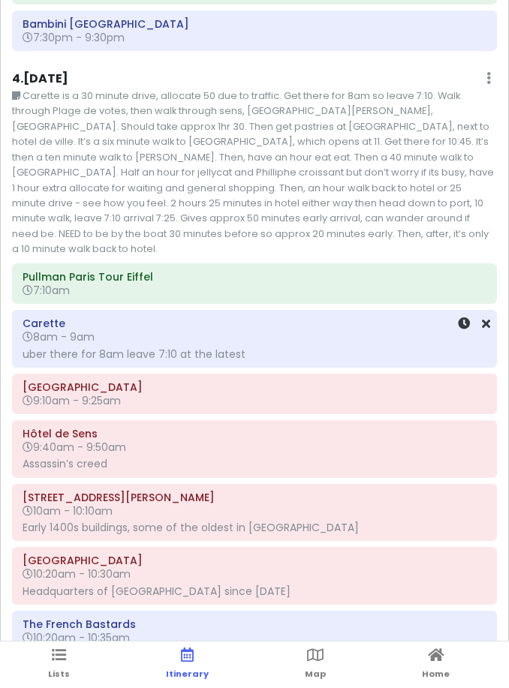
scroll to position [1498, 0]
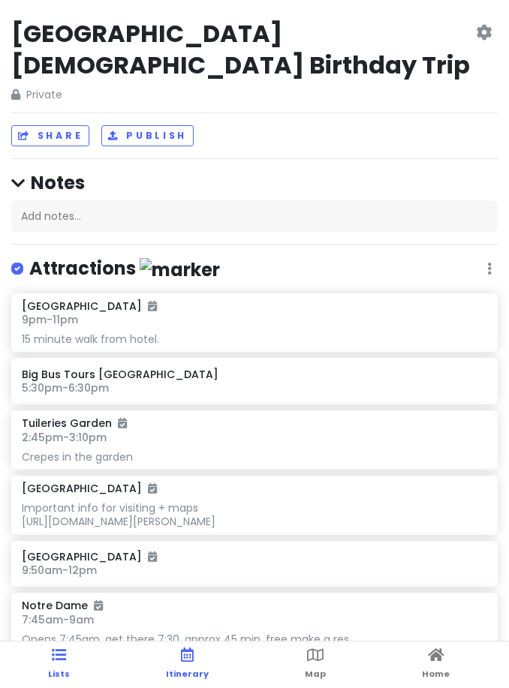
click at [194, 658] on link "Itinerary" at bounding box center [187, 664] width 43 height 47
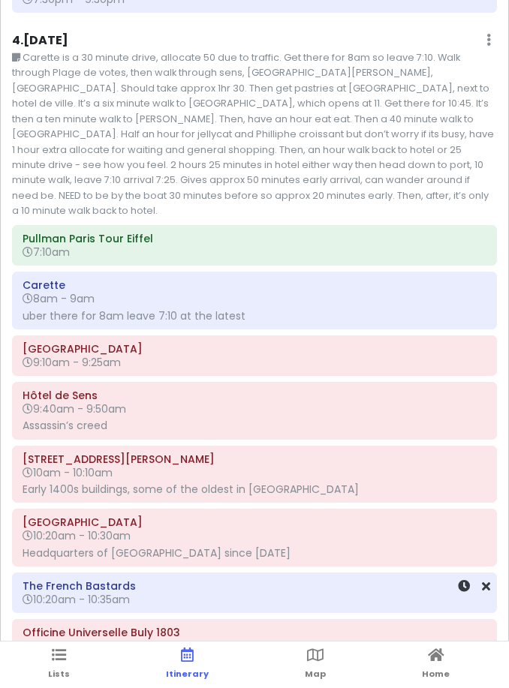
scroll to position [1540, 0]
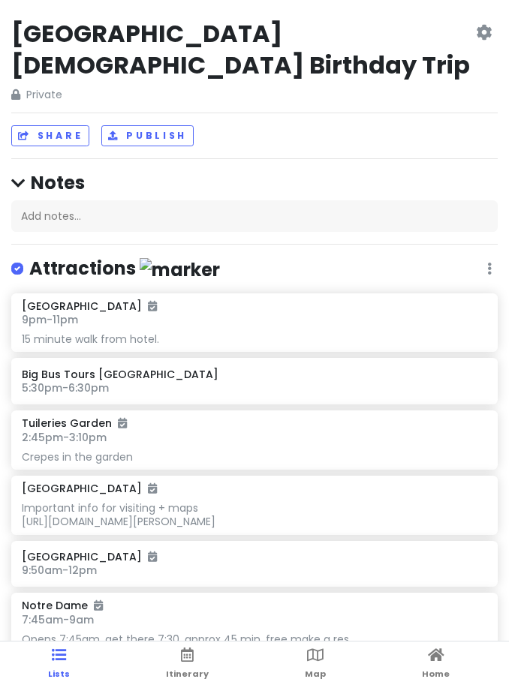
click at [166, 653] on ul "Lists Itinerary Map Home" at bounding box center [254, 664] width 509 height 47
click at [203, 669] on span "Itinerary" at bounding box center [187, 674] width 43 height 12
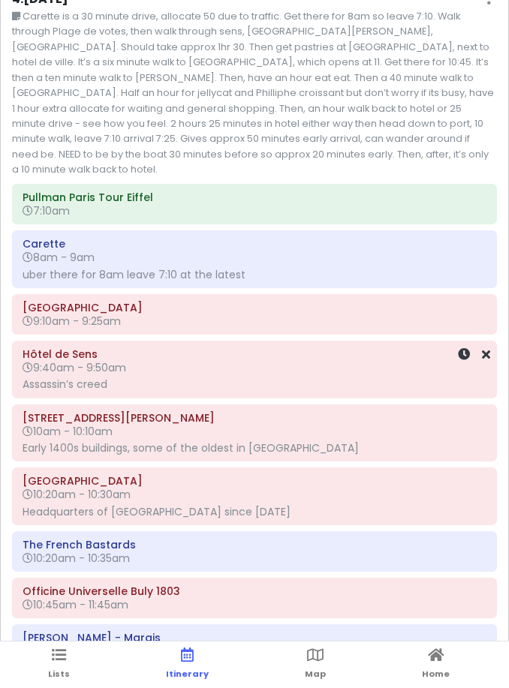
scroll to position [1635, 0]
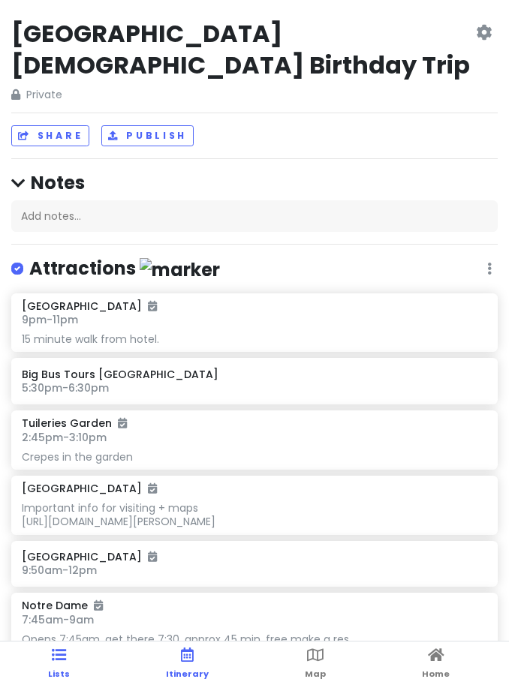
click at [181, 658] on icon at bounding box center [187, 655] width 13 height 11
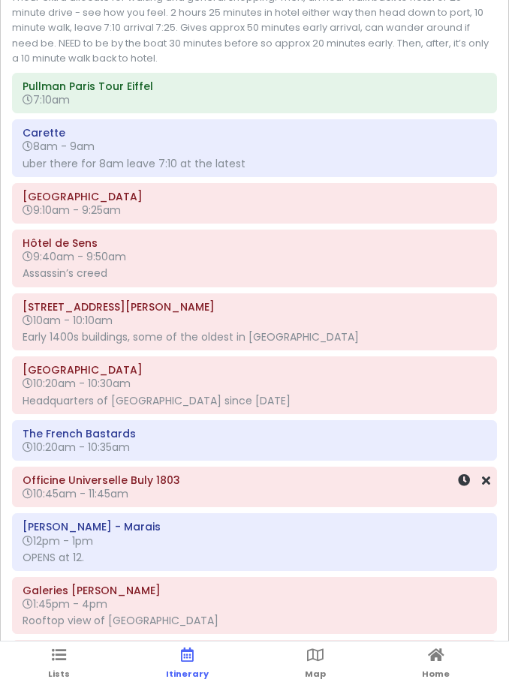
scroll to position [1691, 0]
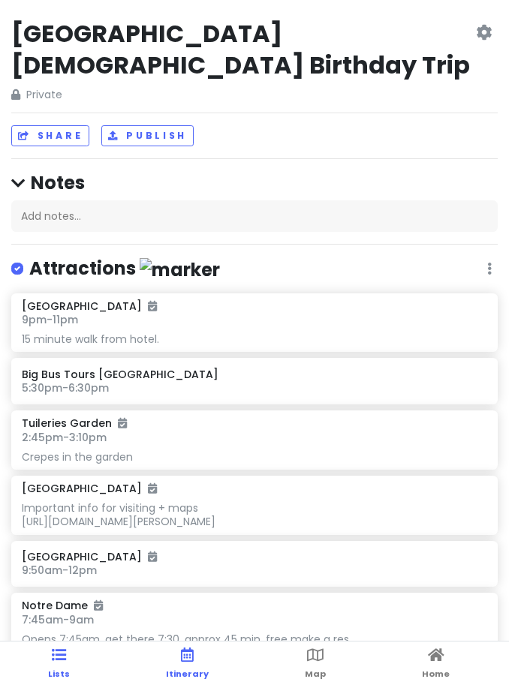
click at [197, 665] on link "Itinerary" at bounding box center [187, 664] width 43 height 47
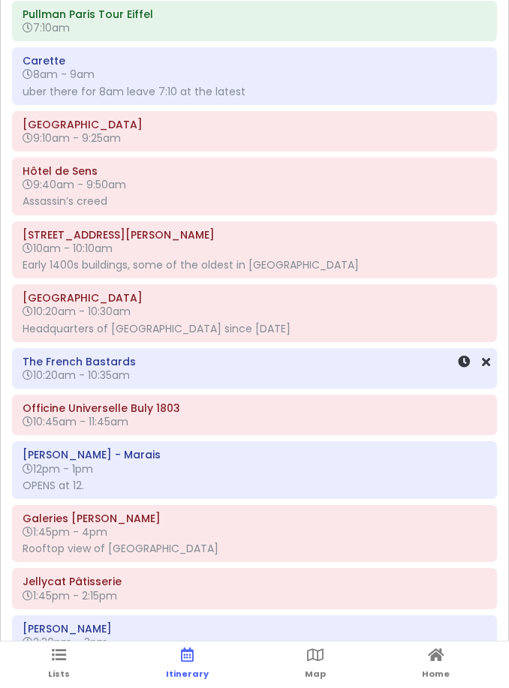
scroll to position [1792, 0]
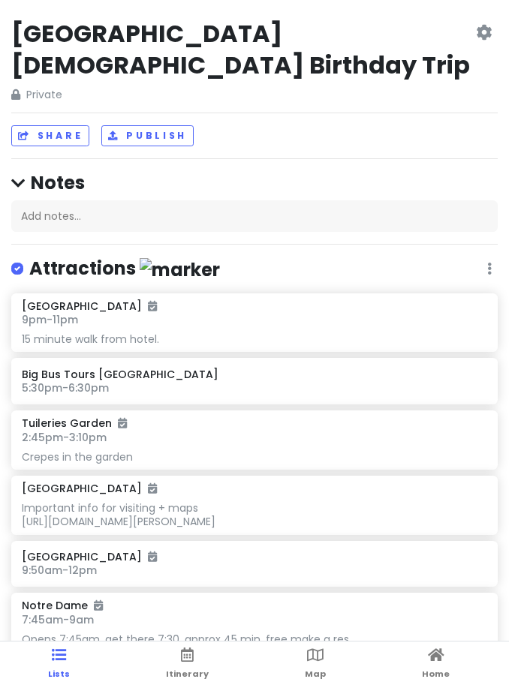
click at [158, 654] on ul "Lists Itinerary Map Home" at bounding box center [254, 664] width 509 height 47
click at [189, 657] on icon at bounding box center [187, 655] width 13 height 11
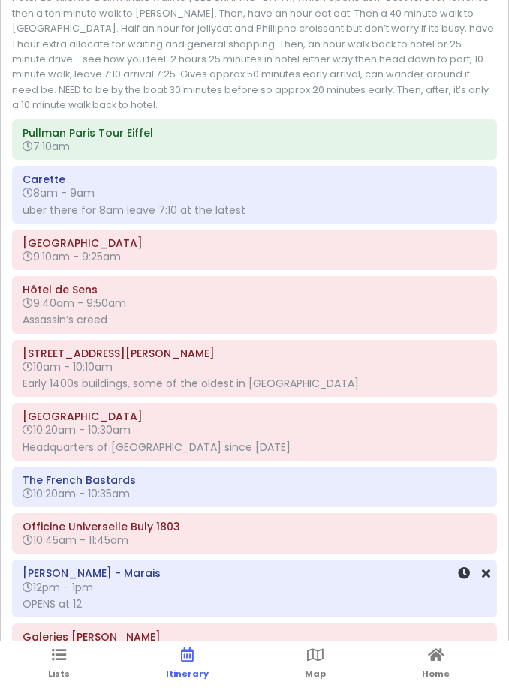
scroll to position [1677, 0]
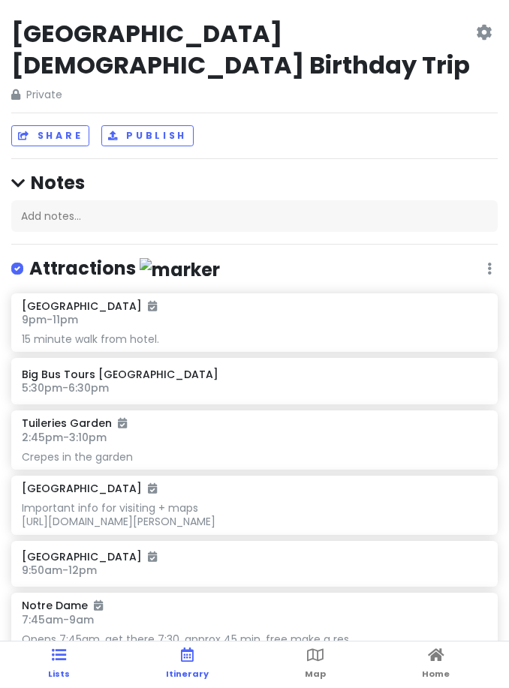
click at [178, 656] on link "Itinerary" at bounding box center [187, 664] width 43 height 47
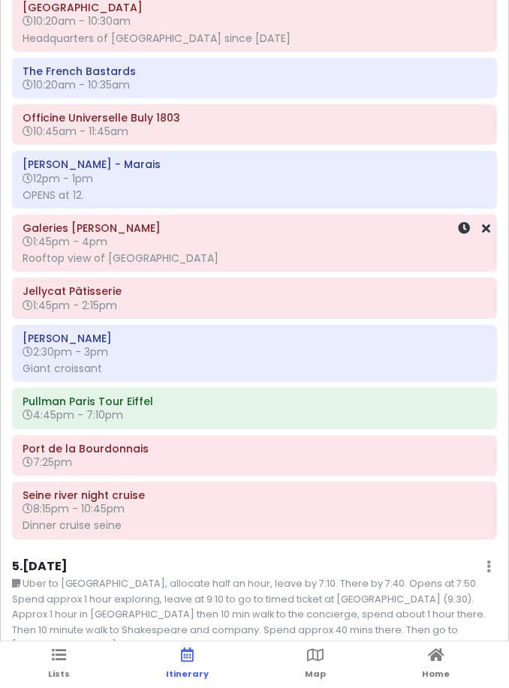
scroll to position [2052, 0]
click at [155, 124] on h6 "10:45am - 11:45am" at bounding box center [255, 131] width 464 height 14
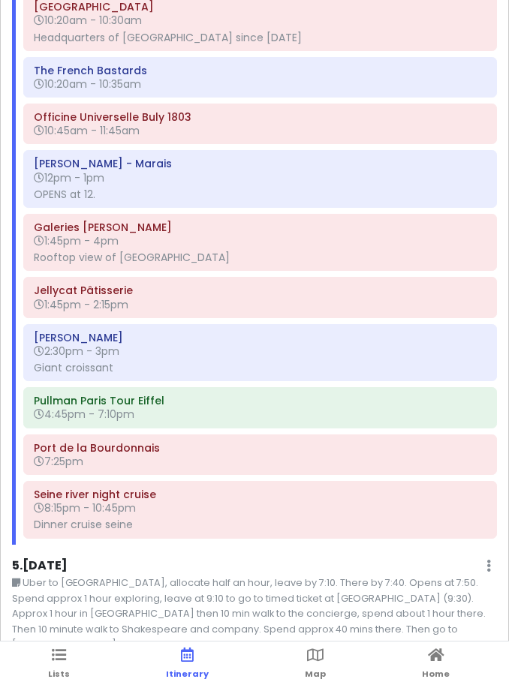
click at [301, 661] on ul "Lists Itinerary Map Home" at bounding box center [254, 664] width 509 height 47
click at [307, 656] on icon at bounding box center [315, 655] width 17 height 11
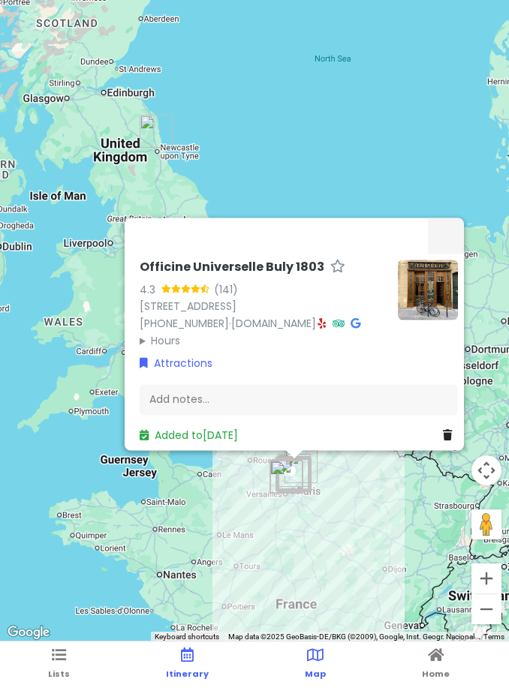
click at [181, 682] on link "Itinerary" at bounding box center [187, 664] width 43 height 47
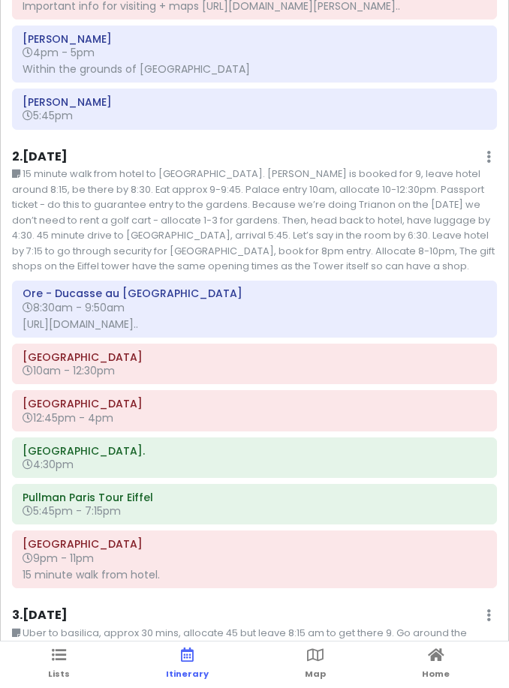
scroll to position [332, 0]
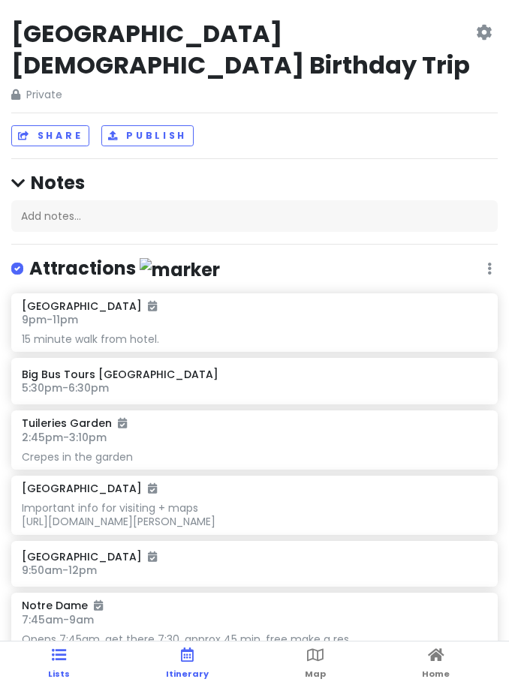
click at [192, 660] on icon at bounding box center [187, 655] width 13 height 11
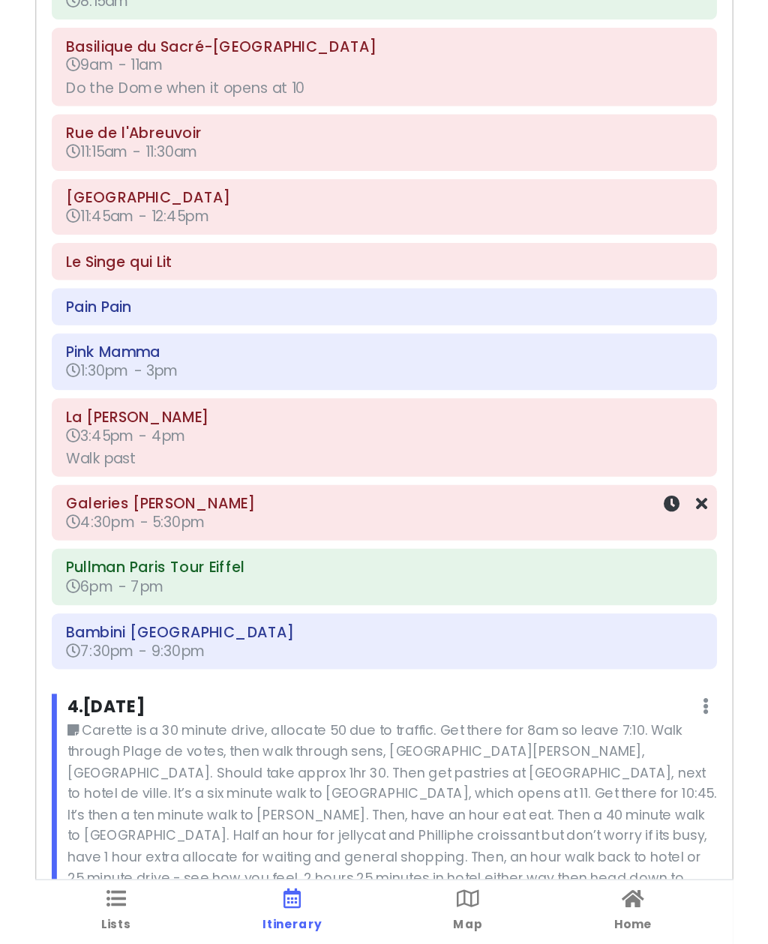
scroll to position [1069, 0]
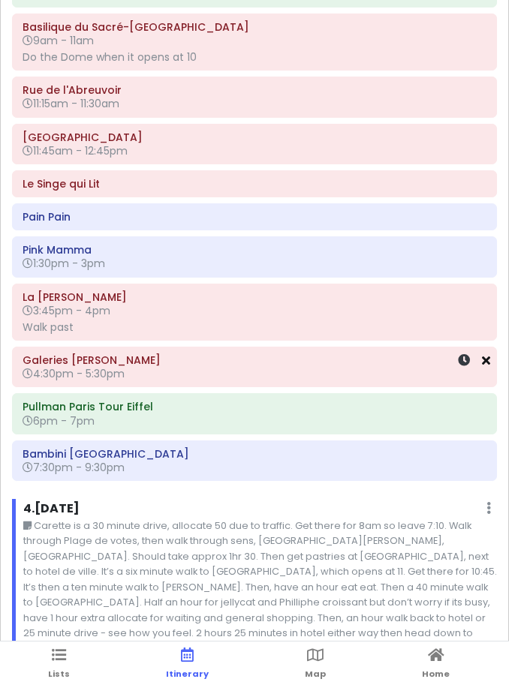
click at [488, 364] on icon at bounding box center [486, 360] width 8 height 12
